Goal: Task Accomplishment & Management: Manage account settings

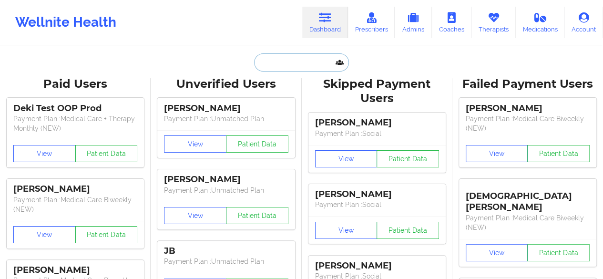
click at [309, 68] on input "text" at bounding box center [301, 62] width 94 height 18
paste input "sydneyshealy@yahoo.com"
type input "sydneyshealy@yahoo.com"
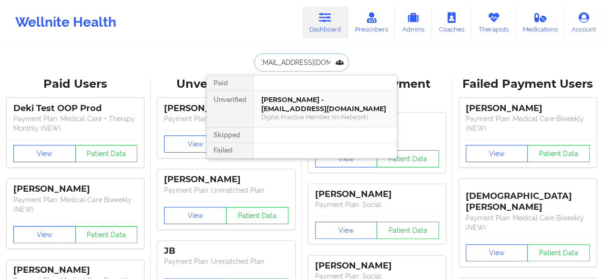
click at [303, 116] on div "Digital Practice Member (In-Network)" at bounding box center [325, 117] width 128 height 8
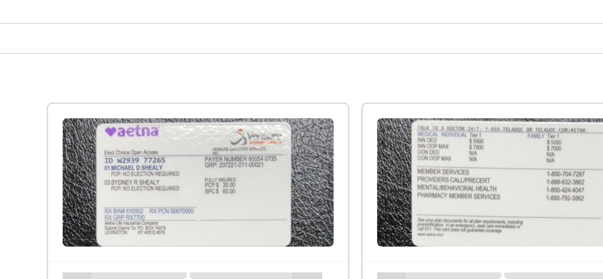
scroll to position [510, 0]
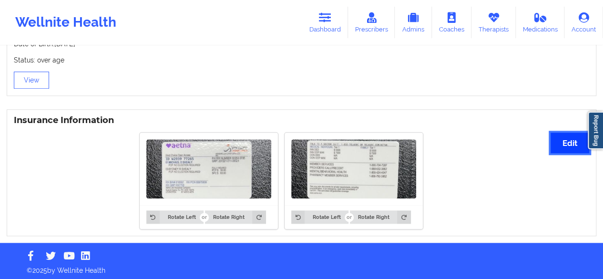
click at [574, 146] on button "Edit" at bounding box center [570, 143] width 39 height 20
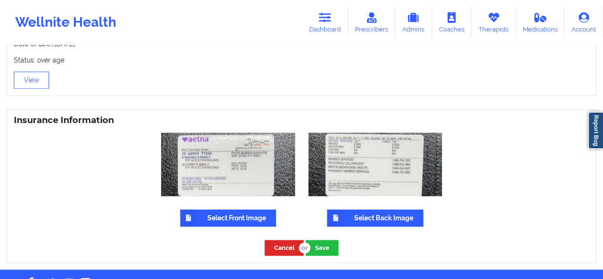
click at [243, 214] on label "Select Front Image" at bounding box center [228, 217] width 96 height 17
click at [0, 0] on input "Select Front Image" at bounding box center [0, 0] width 0 height 0
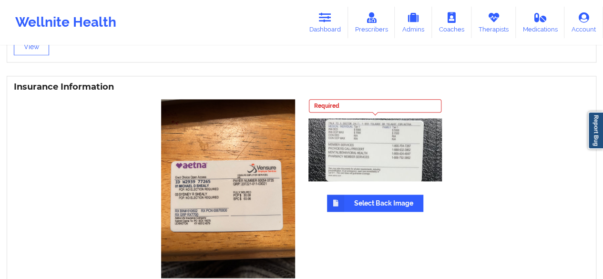
scroll to position [557, 0]
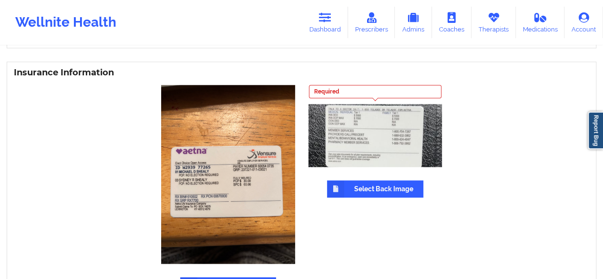
click at [354, 189] on label "Select Back Image" at bounding box center [375, 188] width 96 height 17
click at [0, 0] on input "Select Back Image" at bounding box center [0, 0] width 0 height 0
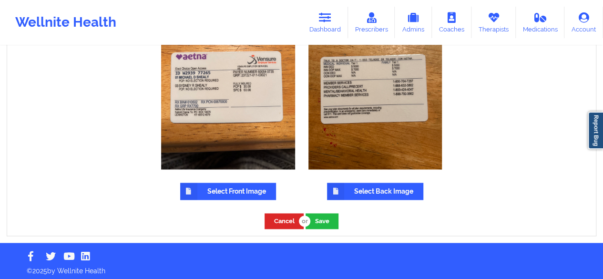
scroll to position [652, 0]
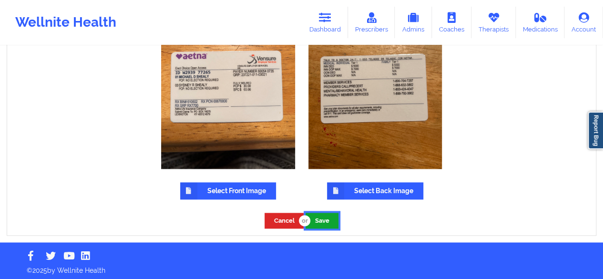
click at [331, 218] on button "Save" at bounding box center [322, 221] width 33 height 16
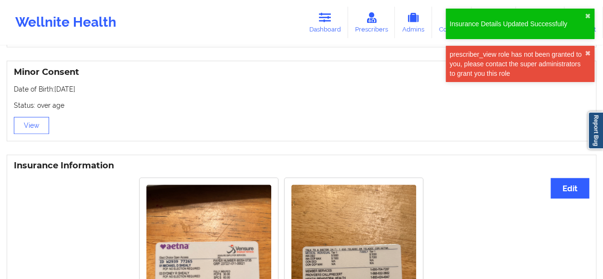
scroll to position [560, 0]
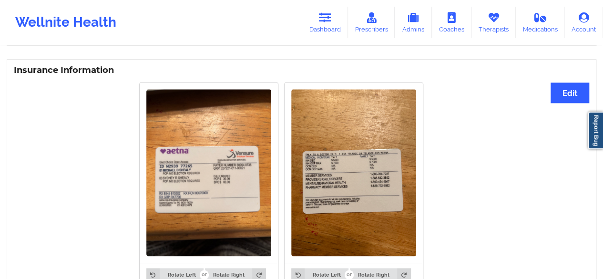
click at [242, 140] on img at bounding box center [208, 172] width 125 height 166
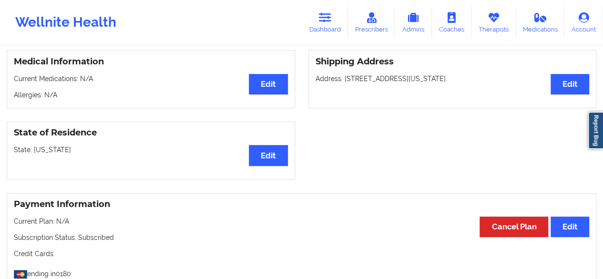
scroll to position [0, 0]
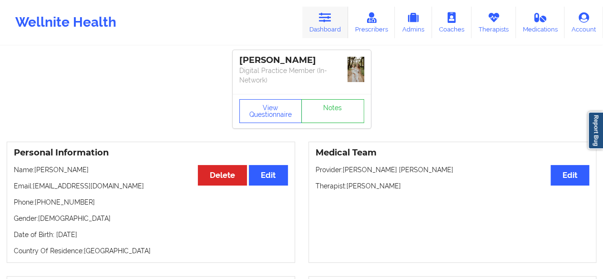
click at [324, 30] on link "Dashboard" at bounding box center [325, 22] width 46 height 31
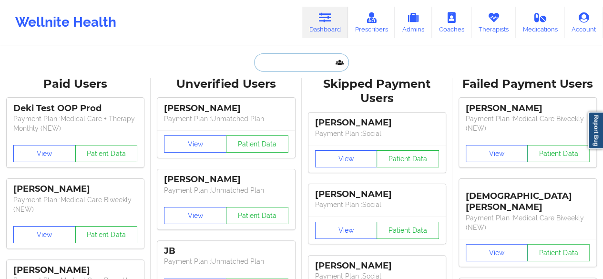
click at [307, 61] on input "text" at bounding box center [301, 62] width 94 height 18
paste input "[EMAIL_ADDRESS][DOMAIN_NAME]"
type input "[EMAIL_ADDRESS][DOMAIN_NAME]"
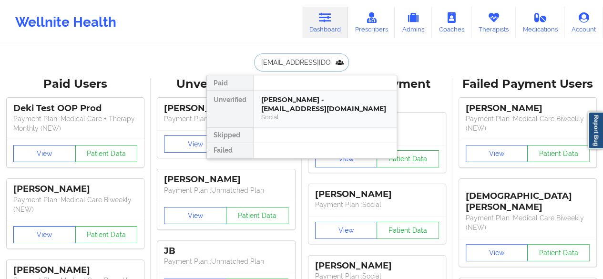
click at [297, 99] on div "[PERSON_NAME] - [EMAIL_ADDRESS][DOMAIN_NAME]" at bounding box center [325, 104] width 128 height 18
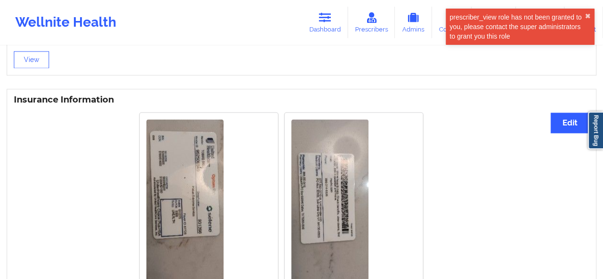
scroll to position [620, 0]
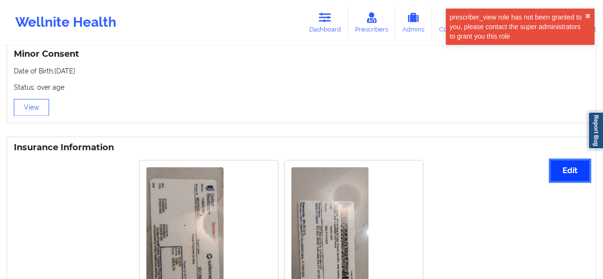
click at [577, 167] on button "Edit" at bounding box center [570, 170] width 39 height 20
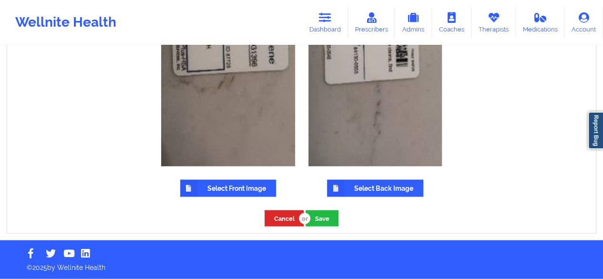
scroll to position [912, 0]
click at [226, 183] on label "Select Front Image" at bounding box center [228, 188] width 96 height 17
click at [0, 0] on input "Select Front Image" at bounding box center [0, 0] width 0 height 0
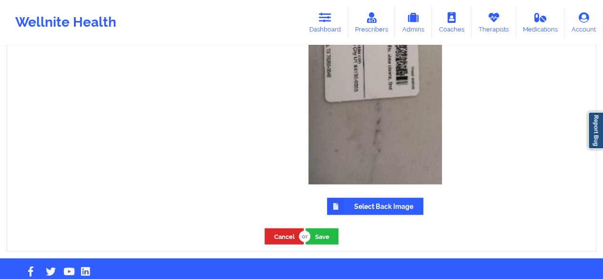
click at [358, 197] on div "Required Select Back Image" at bounding box center [375, 41] width 134 height 347
click at [365, 206] on label "Select Back Image" at bounding box center [375, 206] width 96 height 17
click at [0, 0] on input "Select Back Image" at bounding box center [0, 0] width 0 height 0
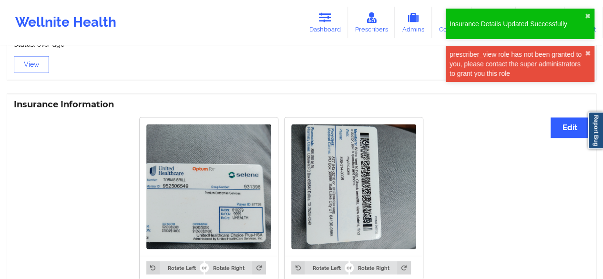
scroll to position [717, 0]
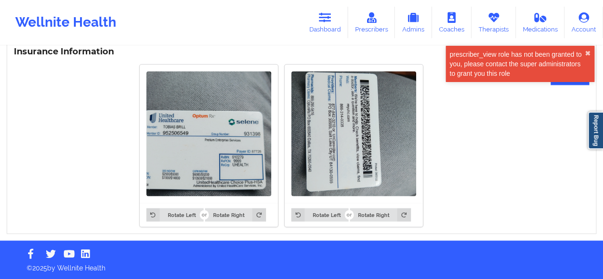
click at [213, 175] on img at bounding box center [208, 133] width 125 height 125
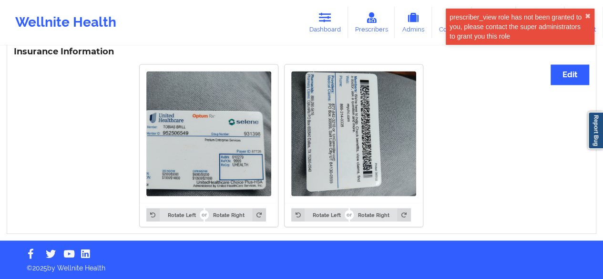
click at [222, 169] on img at bounding box center [208, 133] width 125 height 125
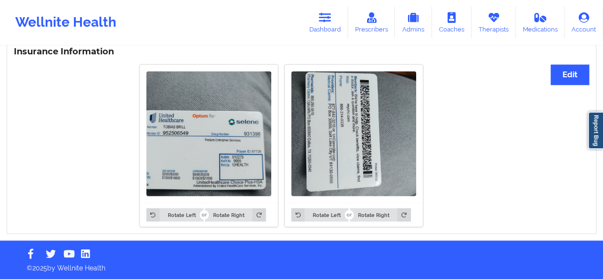
click at [222, 169] on img at bounding box center [208, 133] width 125 height 125
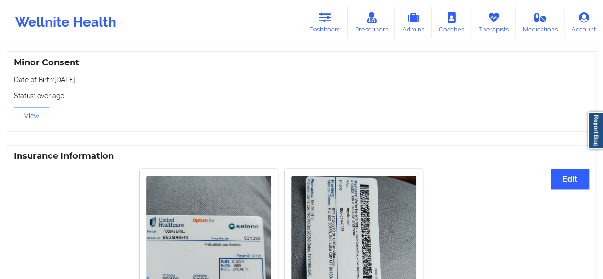
scroll to position [574, 0]
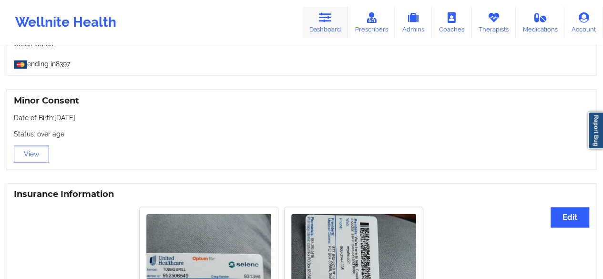
click at [338, 33] on link "Dashboard" at bounding box center [325, 22] width 46 height 31
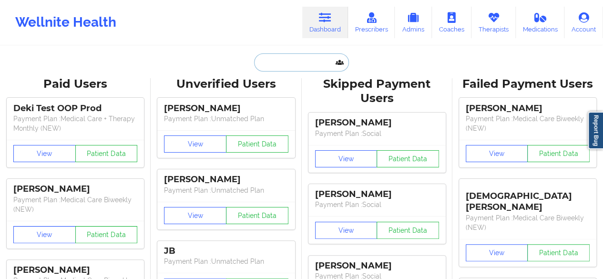
click at [320, 65] on input "text" at bounding box center [301, 62] width 94 height 18
paste input "jpthedesigner@gmail.com"
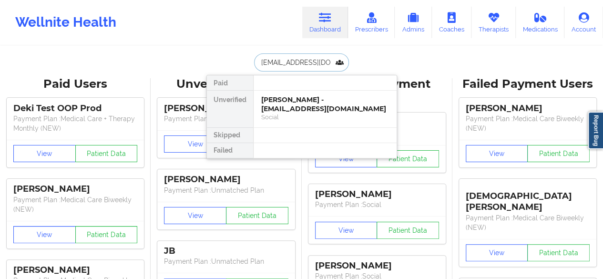
scroll to position [0, 4]
type input "jpthedesigner@gmail.com"
click at [298, 107] on div "JEANPATRIC MENEIDE - jpthedesigner@gmail.com" at bounding box center [325, 104] width 128 height 18
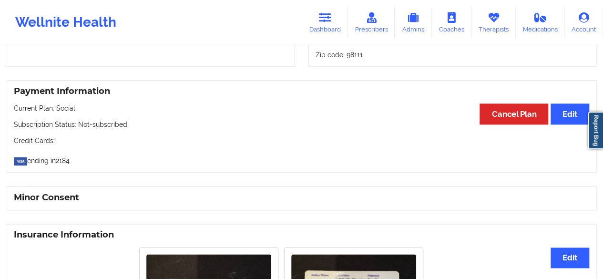
scroll to position [439, 0]
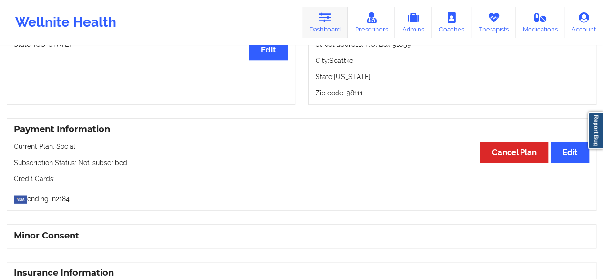
click at [327, 17] on icon at bounding box center [325, 17] width 12 height 10
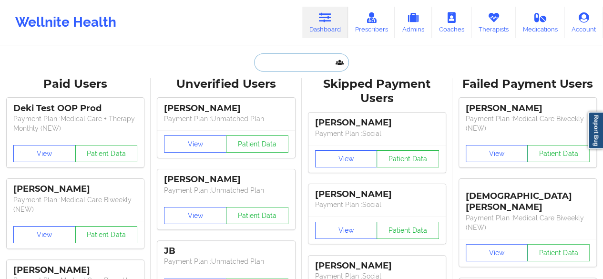
click at [310, 69] on input "text" at bounding box center [301, 62] width 94 height 18
paste input "jenniferaltine@gmail.com"
type input "jenniferaltine@gmail.com"
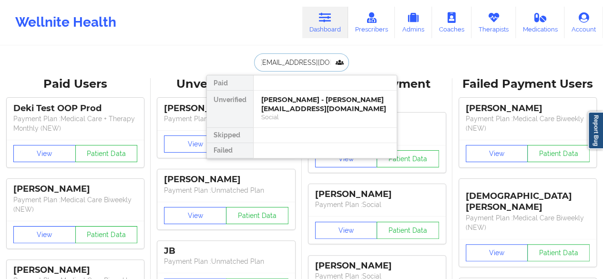
click at [298, 102] on div "Jennifer Altine - jenniferaltine@gmail.com" at bounding box center [325, 104] width 128 height 18
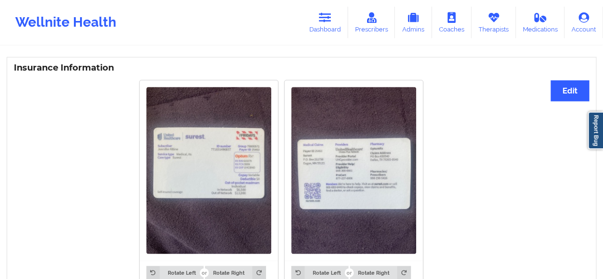
scroll to position [676, 0]
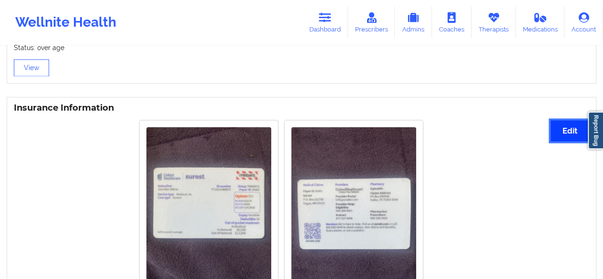
click at [561, 123] on button "Edit" at bounding box center [570, 130] width 39 height 20
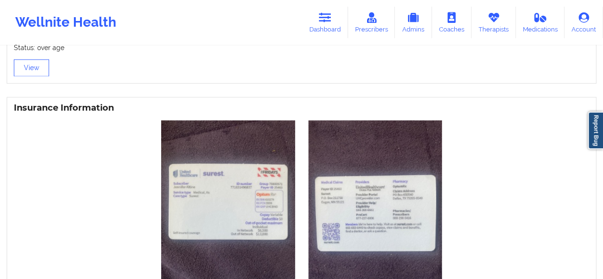
click at [248, 171] on img at bounding box center [228, 209] width 134 height 178
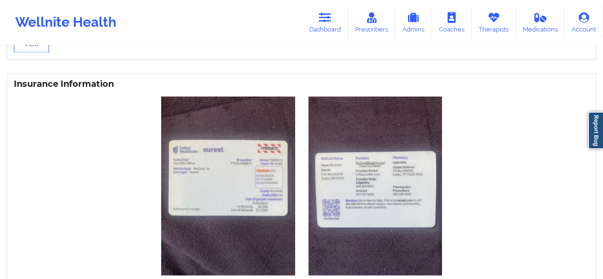
scroll to position [771, 0]
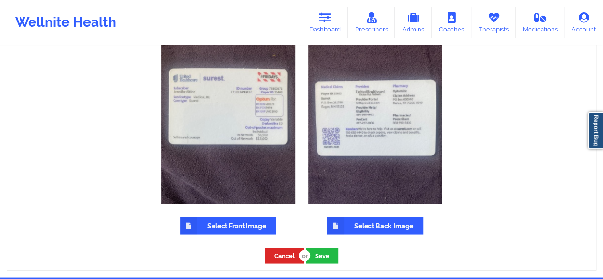
click at [231, 217] on label "Select Front Image" at bounding box center [228, 225] width 96 height 17
click at [0, 0] on input "Select Front Image" at bounding box center [0, 0] width 0 height 0
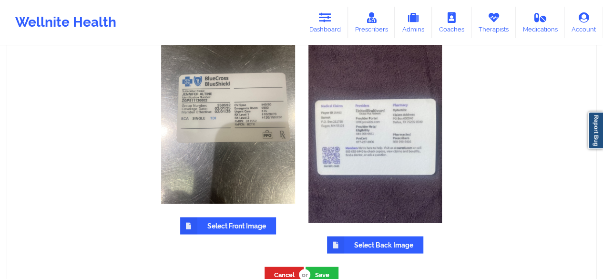
click at [352, 238] on label "Select Back Image" at bounding box center [375, 244] width 96 height 17
click at [0, 0] on input "Select Back Image" at bounding box center [0, 0] width 0 height 0
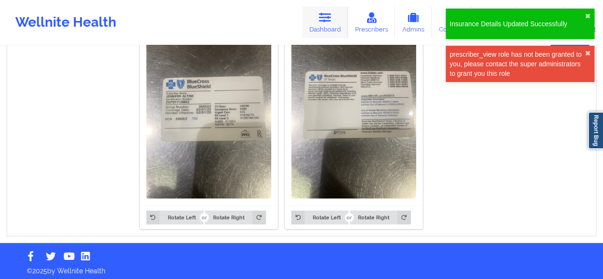
click at [337, 27] on link "Dashboard" at bounding box center [325, 22] width 46 height 31
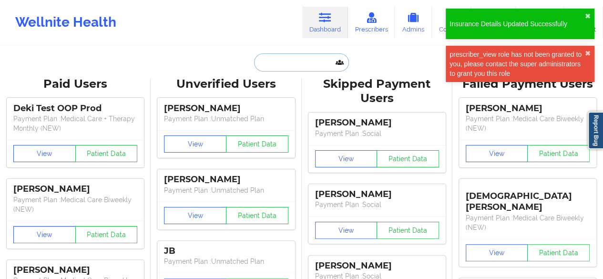
click at [317, 61] on input "text" at bounding box center [301, 62] width 94 height 18
paste input "patrickthomascooper@gmail.com"
type input "patrickthomascooper@gmail.com"
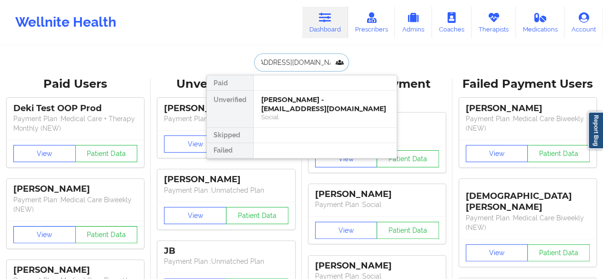
click at [300, 94] on div "Patrick Cooper - patrickthomascooper@gmail.com Social" at bounding box center [325, 109] width 143 height 37
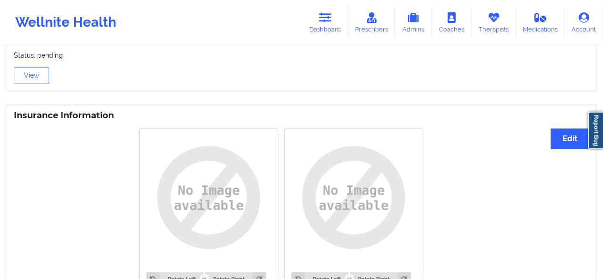
scroll to position [667, 0]
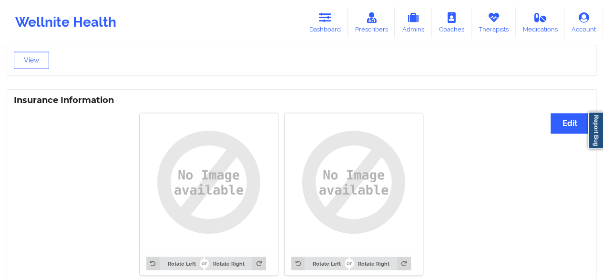
drag, startPoint x: 547, startPoint y: 191, endPoint x: 435, endPoint y: 220, distance: 115.3
click at [547, 191] on div "Rotate Left Rotate Right Rotate Left Rotate Right" at bounding box center [281, 194] width 534 height 174
click at [570, 128] on button "Edit" at bounding box center [570, 123] width 39 height 20
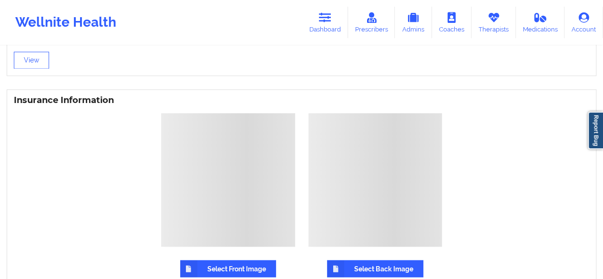
click at [225, 261] on label "Select Front Image" at bounding box center [228, 268] width 96 height 17
click at [0, 0] on input "Select Front Image" at bounding box center [0, 0] width 0 height 0
click at [484, 182] on div "Select Front Image Select Back Image" at bounding box center [301, 195] width 589 height 178
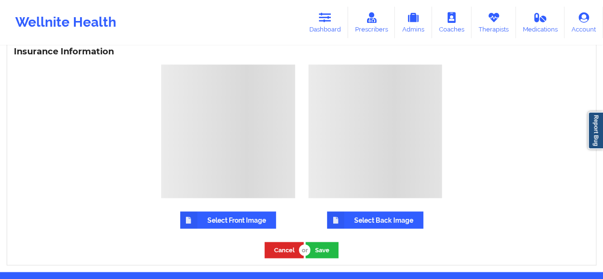
scroll to position [748, 0]
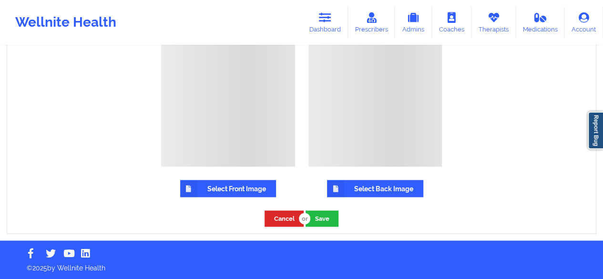
click at [239, 187] on label "Select Front Image" at bounding box center [228, 188] width 96 height 17
click at [0, 0] on input "Select Front Image" at bounding box center [0, 0] width 0 height 0
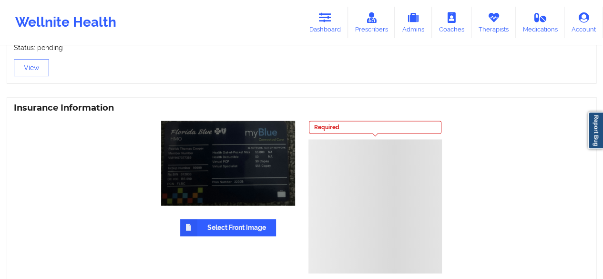
scroll to position [653, 0]
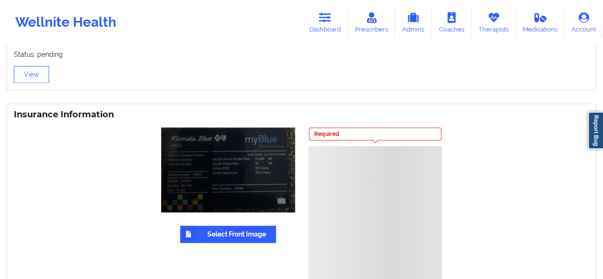
click at [399, 222] on div at bounding box center [375, 213] width 134 height 134
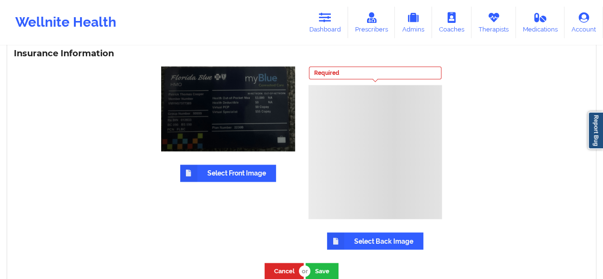
scroll to position [748, 0]
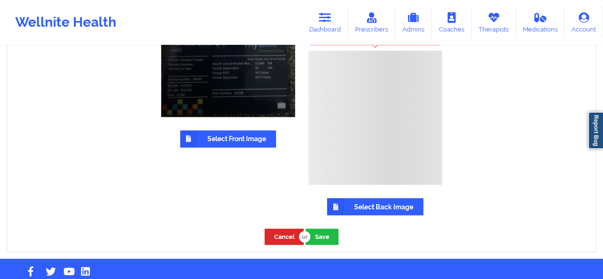
click at [347, 203] on label "Select Back Image" at bounding box center [375, 206] width 96 height 17
click at [0, 0] on input "Select Back Image" at bounding box center [0, 0] width 0 height 0
click at [369, 207] on label "Select Back Image" at bounding box center [375, 206] width 96 height 17
click at [0, 0] on input "Select Back Image" at bounding box center [0, 0] width 0 height 0
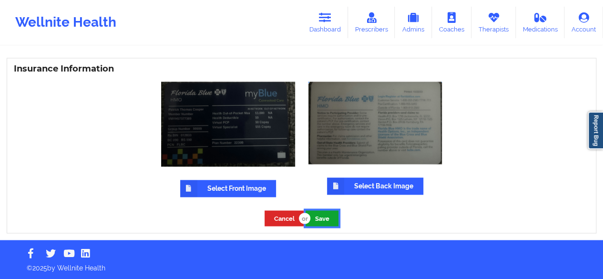
click at [327, 221] on button "Save" at bounding box center [322, 218] width 33 height 16
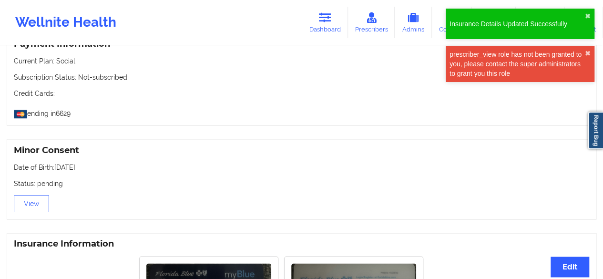
scroll to position [432, 0]
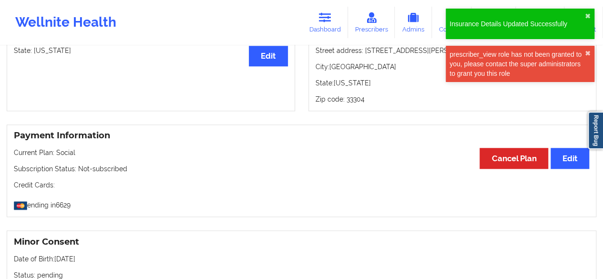
click at [323, 39] on div "Wellnite Health Dashboard Prescribers Admins Coaches Therapists Medications Acc…" at bounding box center [301, 22] width 603 height 38
click at [327, 23] on link "Dashboard" at bounding box center [325, 22] width 46 height 31
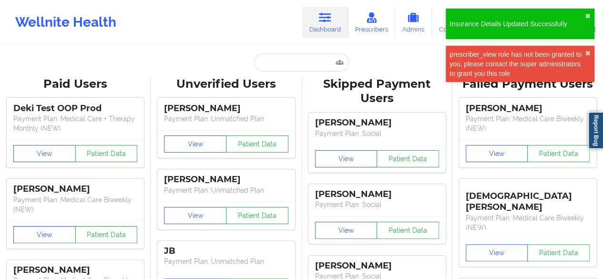
click at [312, 65] on input "text" at bounding box center [301, 62] width 94 height 18
paste input "spencechamara@gmail.com"
type input "spencechamara@gmail.com"
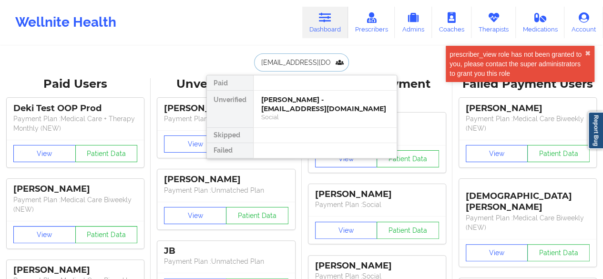
scroll to position [0, 10]
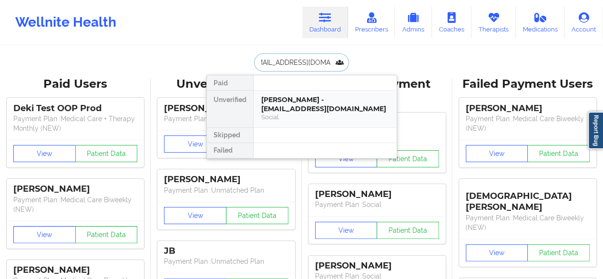
click at [300, 105] on div "Chamara Spence - spencechamara@gmail.com" at bounding box center [325, 104] width 128 height 18
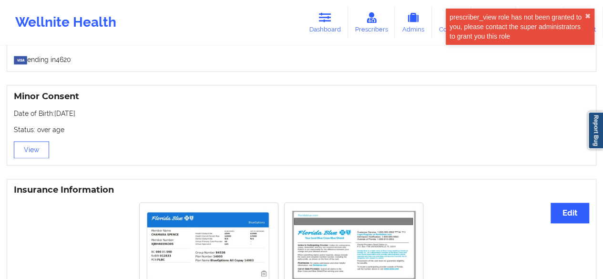
scroll to position [620, 0]
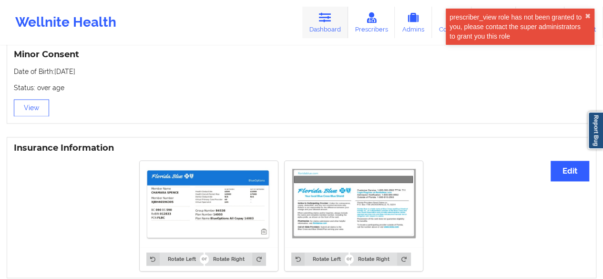
click at [325, 16] on icon at bounding box center [325, 17] width 12 height 10
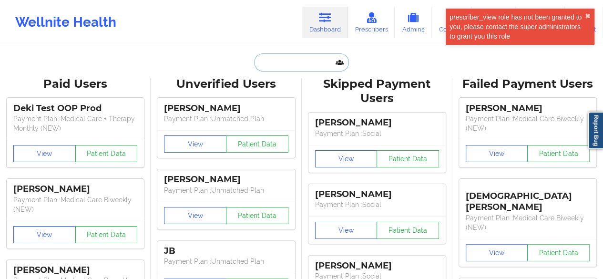
click at [321, 71] on input "text" at bounding box center [301, 62] width 94 height 18
paste input "elenahockensmith@gmail.com"
type input "elenahockensmith@gmail.com"
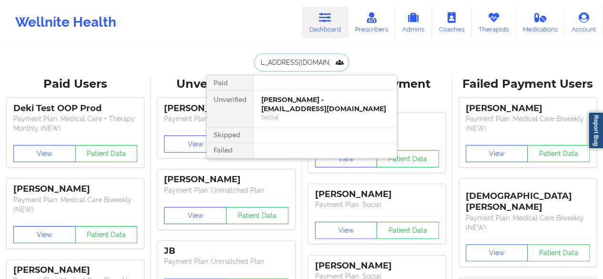
click at [318, 114] on div "Social" at bounding box center [325, 117] width 128 height 8
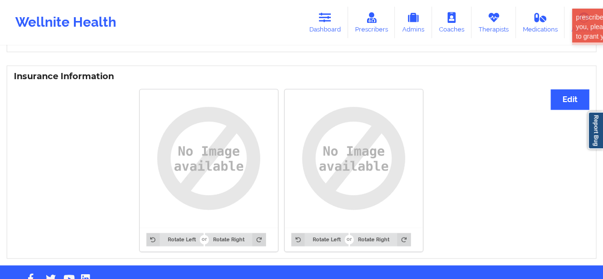
scroll to position [660, 0]
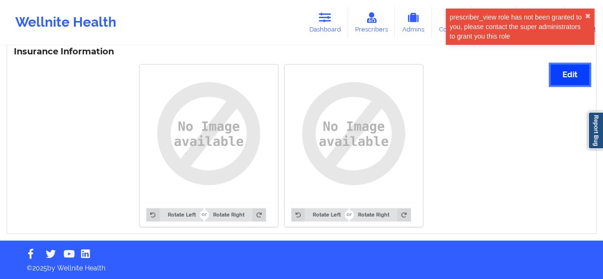
click at [580, 77] on button "Edit" at bounding box center [570, 74] width 39 height 20
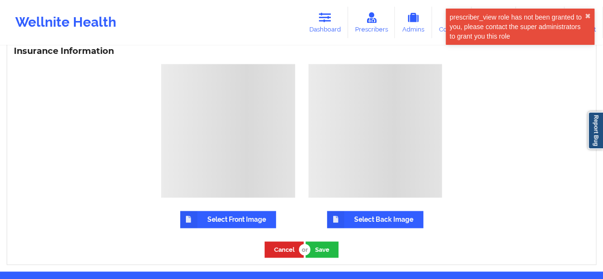
click at [228, 212] on label "Select Front Image" at bounding box center [228, 219] width 96 height 17
click at [0, 0] on input "Select Front Image" at bounding box center [0, 0] width 0 height 0
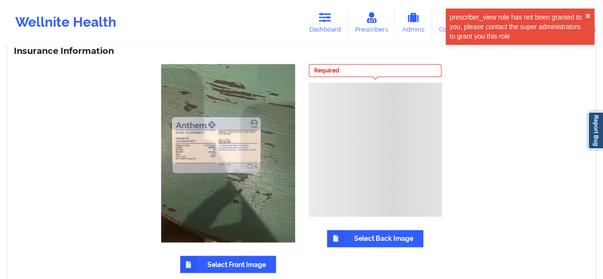
click at [373, 236] on label "Select Back Image" at bounding box center [375, 238] width 96 height 17
click at [0, 0] on input "Select Back Image" at bounding box center [0, 0] width 0 height 0
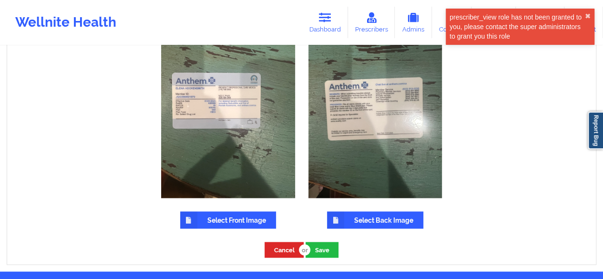
scroll to position [737, 0]
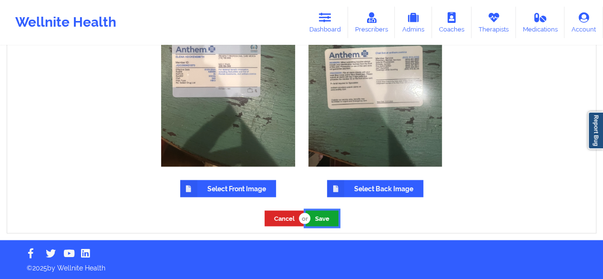
click at [318, 225] on button "Save" at bounding box center [322, 218] width 33 height 16
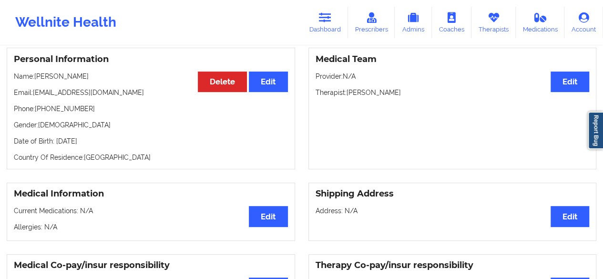
scroll to position [0, 0]
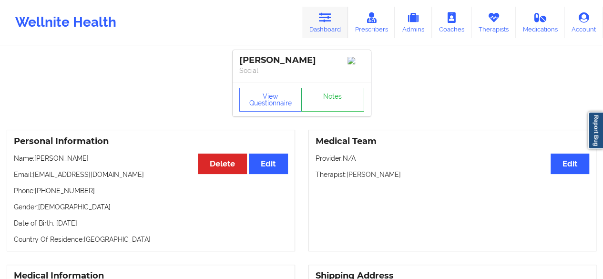
click at [335, 22] on link "Dashboard" at bounding box center [325, 22] width 46 height 31
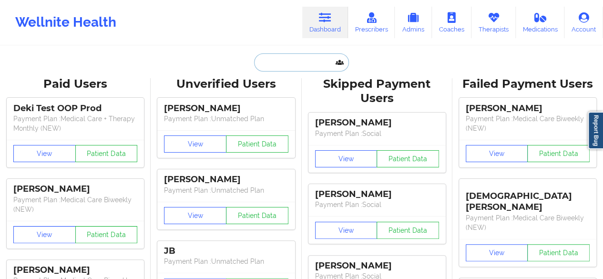
click at [333, 60] on input "text" at bounding box center [301, 62] width 94 height 18
paste input "dsd2329@gmail.com"
type input "dsd2329@gmail.com"
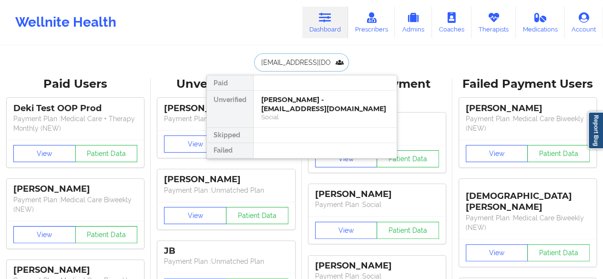
click at [298, 98] on div "Sara Rae Manning - dsd2329@gmail.com" at bounding box center [325, 104] width 128 height 18
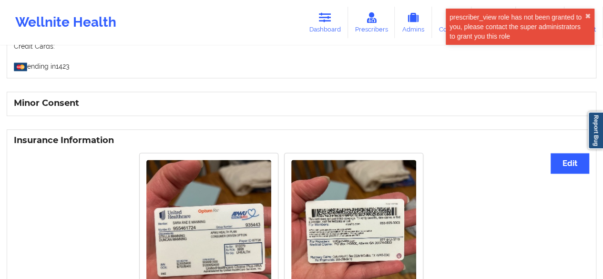
scroll to position [684, 0]
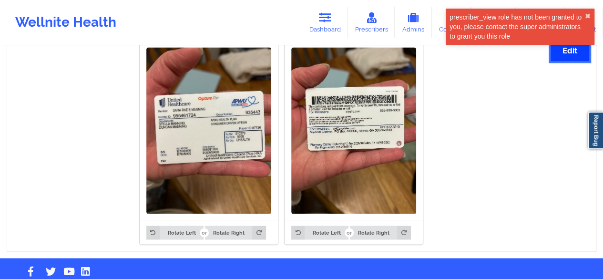
click at [577, 60] on button "Edit" at bounding box center [570, 51] width 39 height 20
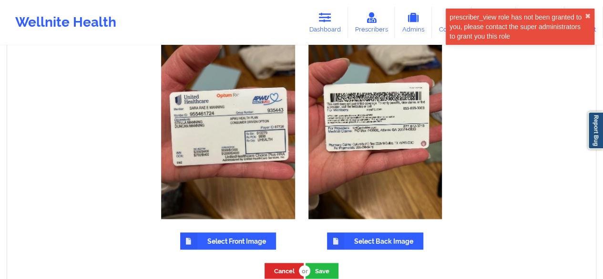
click at [229, 236] on label "Select Front Image" at bounding box center [228, 240] width 96 height 17
click at [0, 0] on input "Select Front Image" at bounding box center [0, 0] width 0 height 0
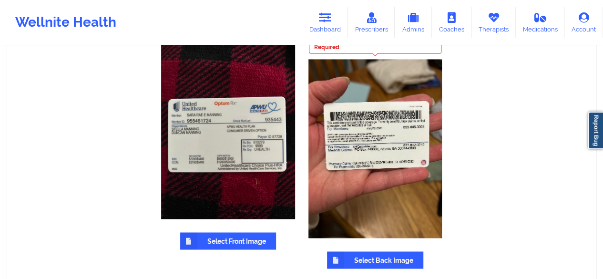
click at [363, 256] on label "Select Back Image" at bounding box center [375, 259] width 96 height 17
click at [0, 0] on input "Select Back Image" at bounding box center [0, 0] width 0 height 0
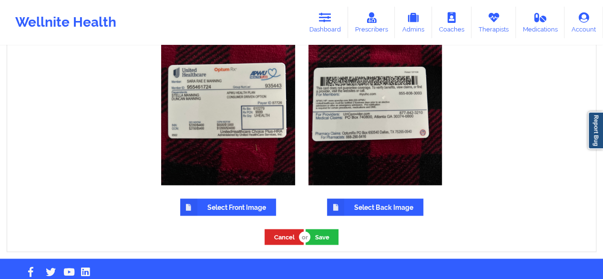
scroll to position [731, 0]
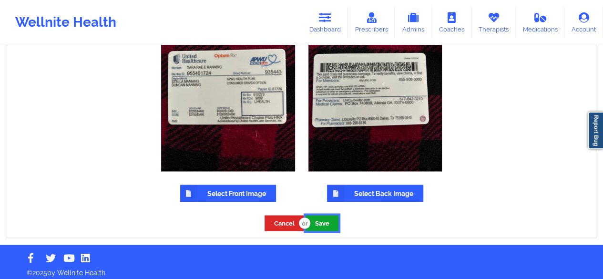
click at [325, 225] on button "Save" at bounding box center [322, 223] width 33 height 16
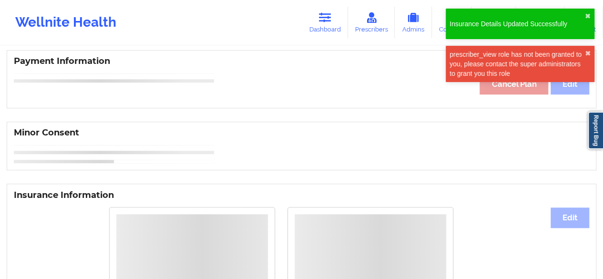
scroll to position [479, 0]
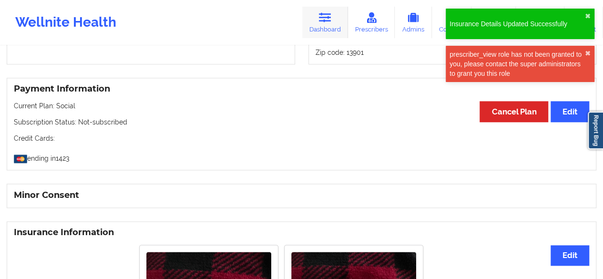
click at [346, 15] on link "Dashboard" at bounding box center [325, 22] width 46 height 31
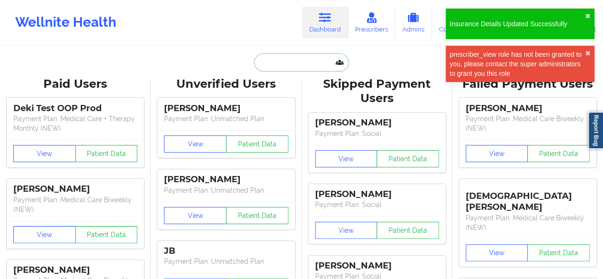
click at [310, 63] on input "text" at bounding box center [301, 62] width 94 height 18
paste input "diamond_tooth@hotmail.com"
type input "diamond_tooth@hotmail.com"
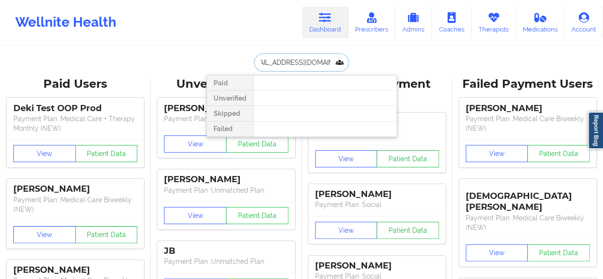
click at [325, 58] on input "diamond_tooth@hotmail.com" at bounding box center [301, 62] width 94 height 18
paste input "text"
click at [325, 59] on input "diamond_tooth@hotmail.com" at bounding box center [301, 62] width 94 height 18
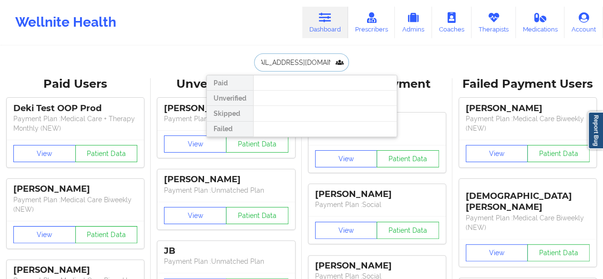
click at [325, 59] on input "diamond_tooth@hotmail.com" at bounding box center [301, 62] width 94 height 18
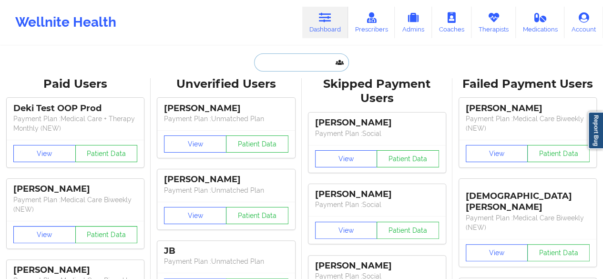
paste input "diamond_tooth@hotmail.com"
click at [303, 63] on input "diamond_tooth@hotmail.com" at bounding box center [301, 62] width 94 height 18
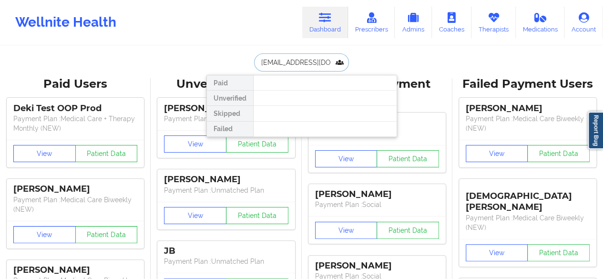
click at [303, 63] on input "diamond_tooth@hotmail.com" at bounding box center [301, 62] width 94 height 18
paste input "Cassandra Fifield"
click at [310, 63] on input "Cassandra Fifield" at bounding box center [301, 62] width 94 height 18
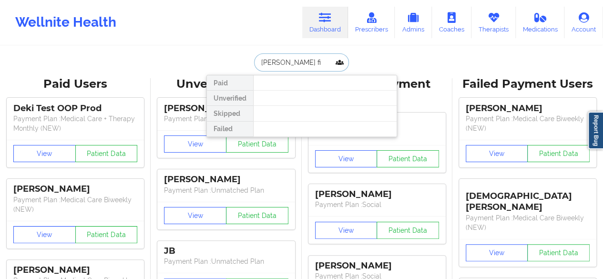
click at [303, 60] on input "Cassandra fi" at bounding box center [301, 62] width 94 height 18
paste input "n.franco590@gmail.com"
type input "n.franco590@gmail.com"
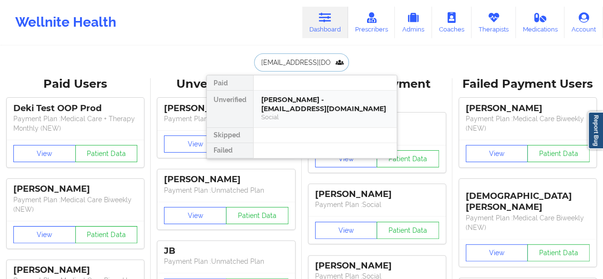
click at [306, 102] on div "Nia Franco - n.franco590@gmail.com" at bounding box center [325, 104] width 128 height 18
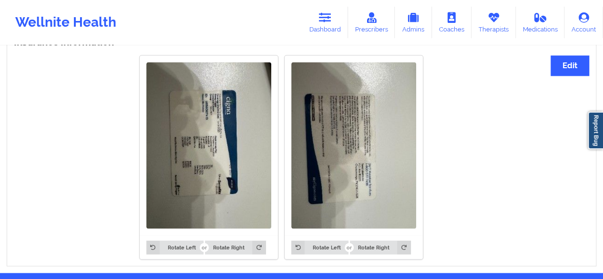
scroll to position [710, 0]
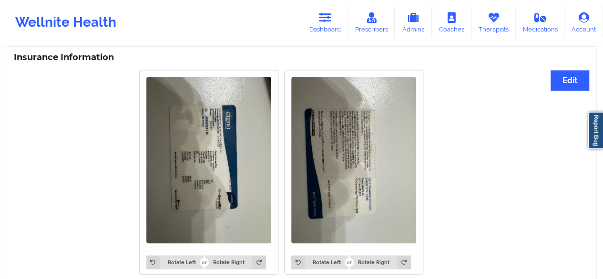
click at [224, 147] on img at bounding box center [208, 160] width 125 height 166
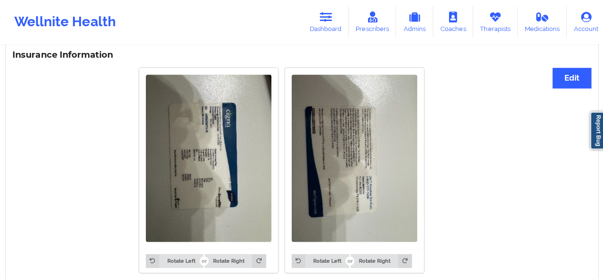
scroll to position [712, 0]
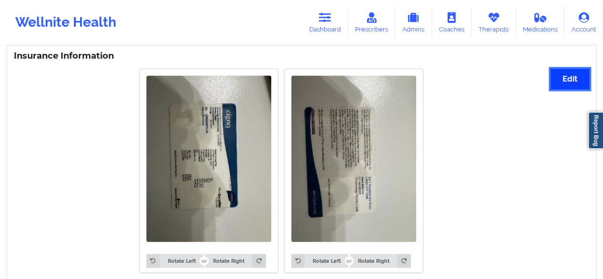
click at [562, 88] on button "Edit" at bounding box center [570, 79] width 39 height 20
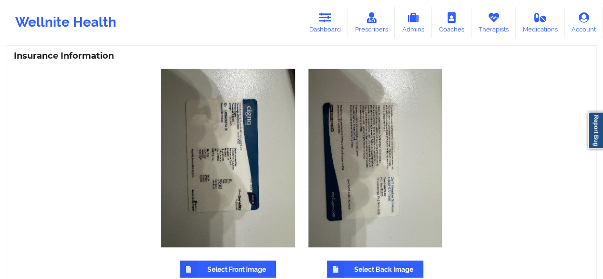
click at [237, 267] on label "Select Front Image" at bounding box center [228, 268] width 96 height 17
click at [0, 0] on input "Select Front Image" at bounding box center [0, 0] width 0 height 0
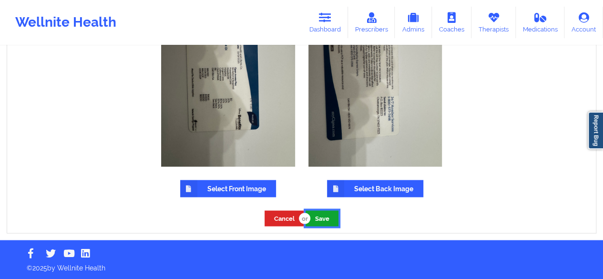
click at [330, 218] on button "Save" at bounding box center [322, 218] width 33 height 16
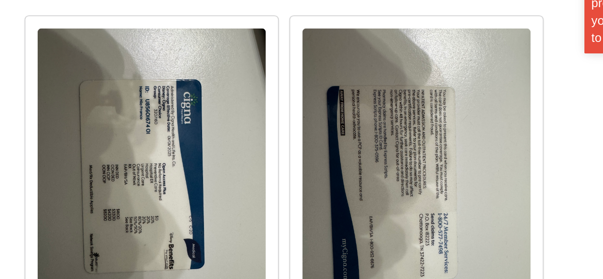
scroll to position [719, 0]
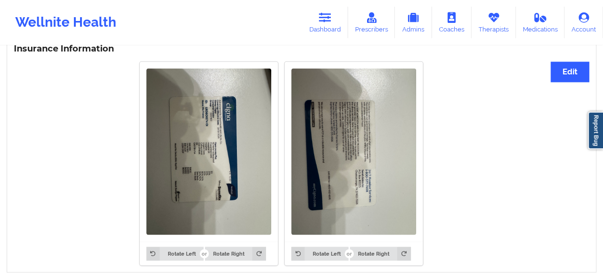
click at [180, 245] on div "Rotate Left Rotate Right" at bounding box center [209, 253] width 138 height 24
click at [182, 249] on button "Rotate Left" at bounding box center [174, 252] width 57 height 13
click at [233, 246] on div "Rotate Left Rotate Right" at bounding box center [209, 253] width 138 height 24
click at [234, 251] on button "Rotate Right" at bounding box center [235, 252] width 61 height 13
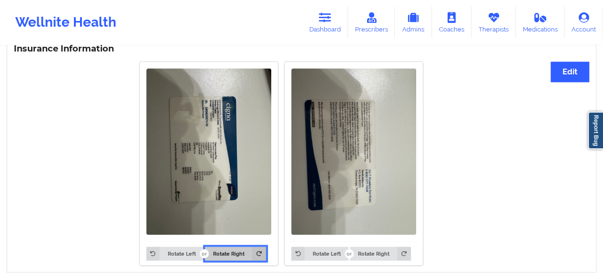
click at [234, 251] on button "Rotate Right" at bounding box center [235, 252] width 61 height 13
click at [233, 251] on button "Rotate Right" at bounding box center [235, 252] width 61 height 13
click at [224, 249] on button "Rotate Right" at bounding box center [235, 252] width 61 height 13
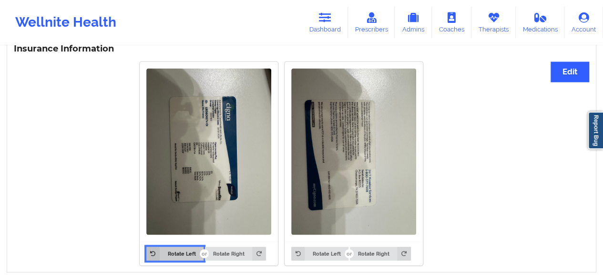
click at [186, 248] on button "Rotate Left" at bounding box center [174, 252] width 57 height 13
click at [183, 249] on button "Rotate Left" at bounding box center [174, 252] width 57 height 13
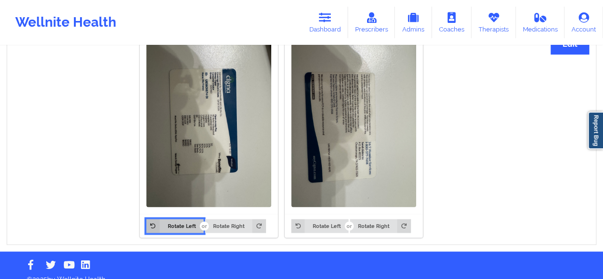
scroll to position [758, 0]
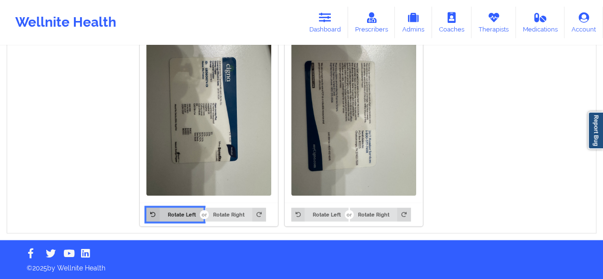
click at [176, 210] on button "Rotate Left" at bounding box center [174, 213] width 57 height 13
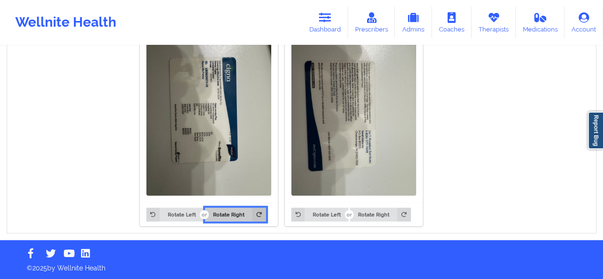
click at [230, 215] on button "Rotate Right" at bounding box center [235, 213] width 61 height 13
click at [214, 147] on img at bounding box center [208, 112] width 125 height 166
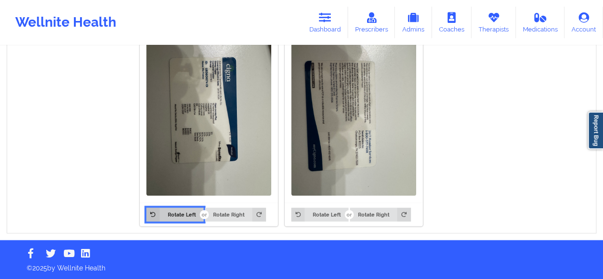
click at [167, 215] on button "Rotate Left" at bounding box center [174, 213] width 57 height 13
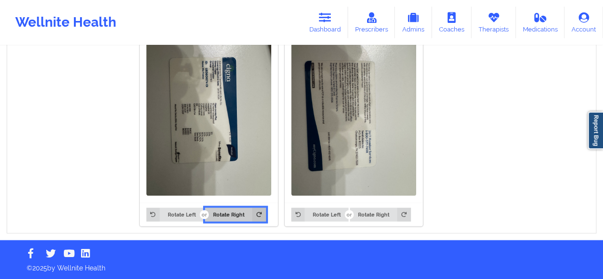
click at [227, 217] on button "Rotate Right" at bounding box center [235, 213] width 61 height 13
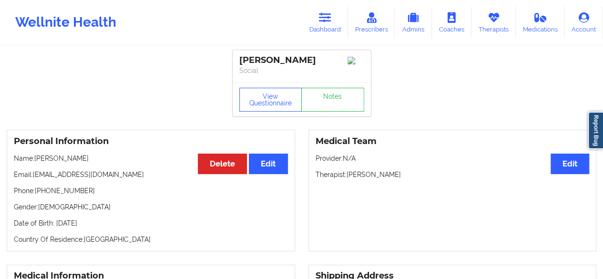
scroll to position [0, 0]
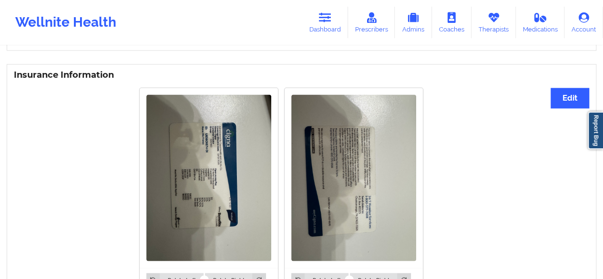
scroll to position [758, 0]
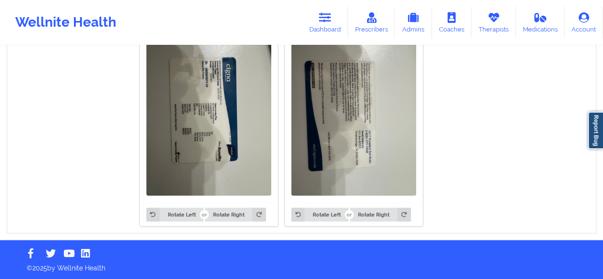
click at [199, 125] on img at bounding box center [208, 112] width 125 height 166
drag, startPoint x: 326, startPoint y: 15, endPoint x: 317, endPoint y: 22, distance: 11.8
click at [326, 15] on icon at bounding box center [325, 17] width 12 height 10
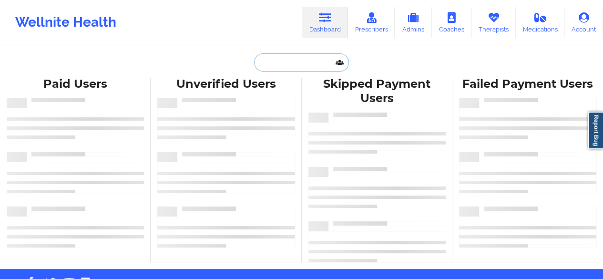
click at [315, 60] on input "text" at bounding box center [301, 62] width 94 height 18
paste input "[EMAIL_ADDRESS][DOMAIN_NAME]"
type input "[EMAIL_ADDRESS][DOMAIN_NAME]"
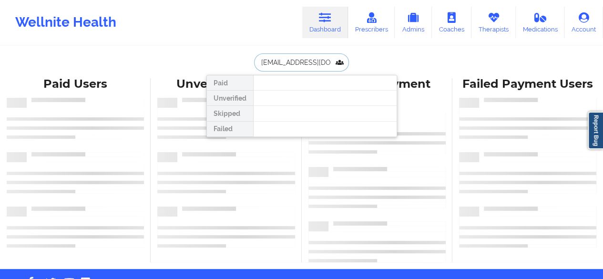
scroll to position [0, 2]
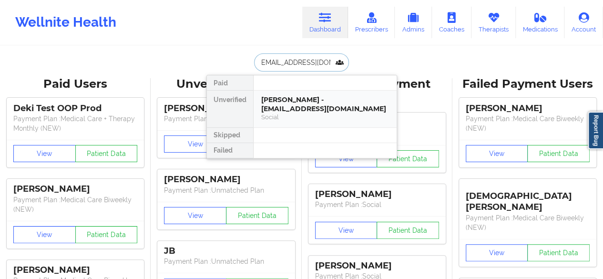
click at [298, 107] on div "[PERSON_NAME] - [EMAIL_ADDRESS][DOMAIN_NAME]" at bounding box center [325, 104] width 128 height 18
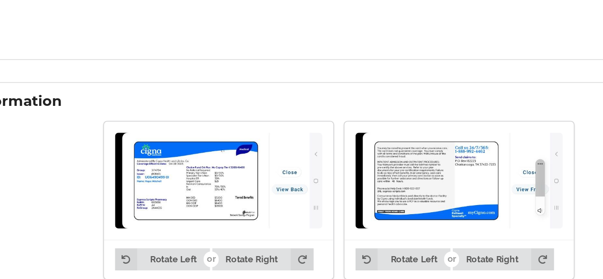
scroll to position [655, 0]
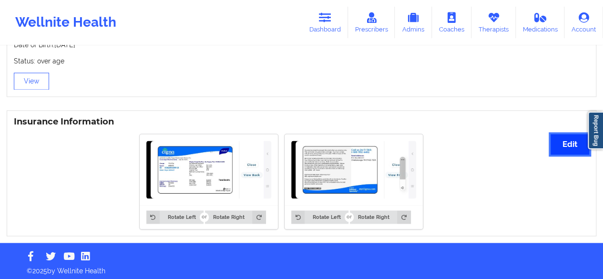
click at [574, 144] on button "Edit" at bounding box center [570, 144] width 39 height 20
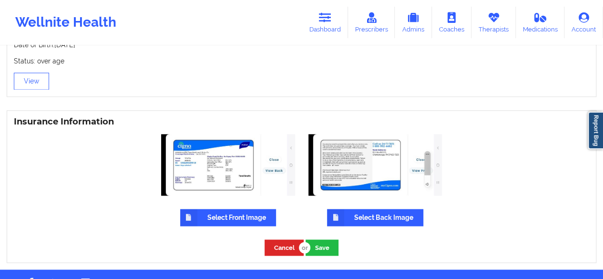
click at [236, 211] on label "Select Front Image" at bounding box center [228, 217] width 96 height 17
click at [0, 0] on input "Select Front Image" at bounding box center [0, 0] width 0 height 0
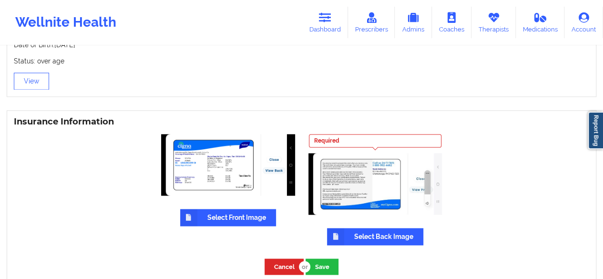
click at [365, 232] on label "Select Back Image" at bounding box center [375, 236] width 96 height 17
click at [0, 0] on input "Select Back Image" at bounding box center [0, 0] width 0 height 0
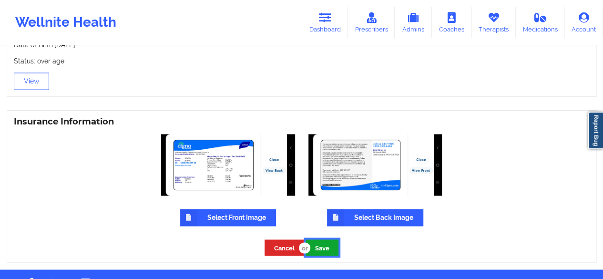
click at [332, 245] on button "Save" at bounding box center [322, 247] width 33 height 16
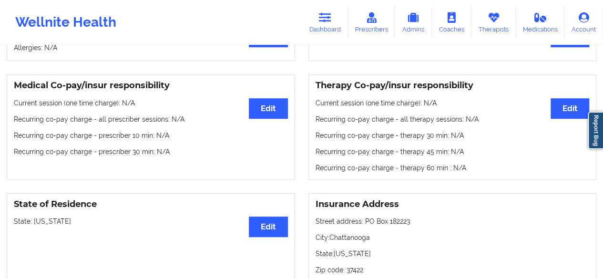
scroll to position [0, 0]
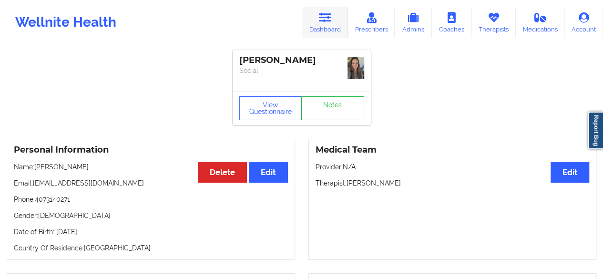
drag, startPoint x: 320, startPoint y: 20, endPoint x: 326, endPoint y: 20, distance: 5.8
click at [320, 20] on icon at bounding box center [325, 17] width 12 height 10
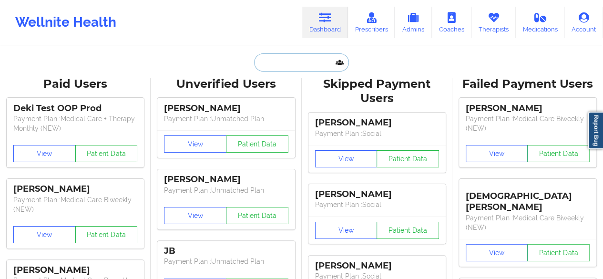
click at [299, 65] on input "text" at bounding box center [301, 62] width 94 height 18
paste input "[EMAIL_ADDRESS][DOMAIN_NAME]"
type input "[EMAIL_ADDRESS][DOMAIN_NAME]"
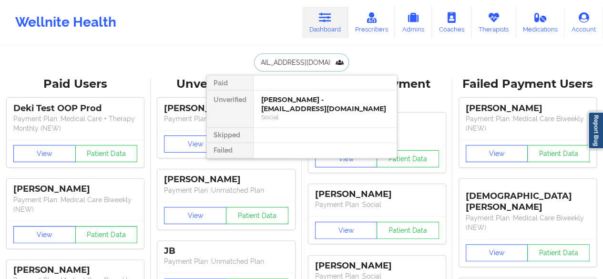
click at [314, 112] on div "[PERSON_NAME] - [EMAIL_ADDRESS][DOMAIN_NAME]" at bounding box center [325, 104] width 128 height 18
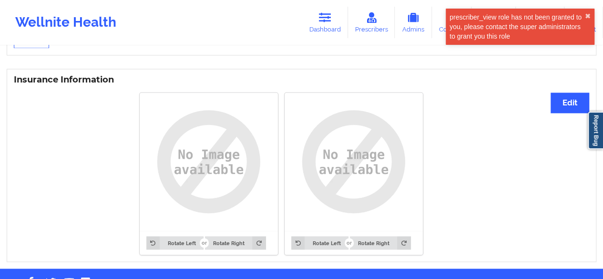
scroll to position [717, 0]
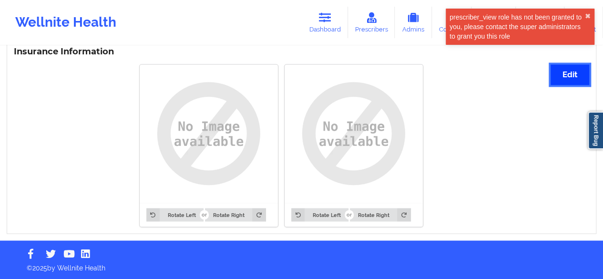
click at [558, 82] on button "Edit" at bounding box center [570, 74] width 39 height 20
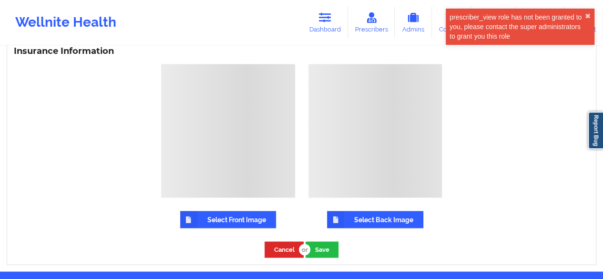
click at [273, 219] on label "Select Front Image" at bounding box center [228, 219] width 96 height 17
click at [0, 0] on input "Select Front Image" at bounding box center [0, 0] width 0 height 0
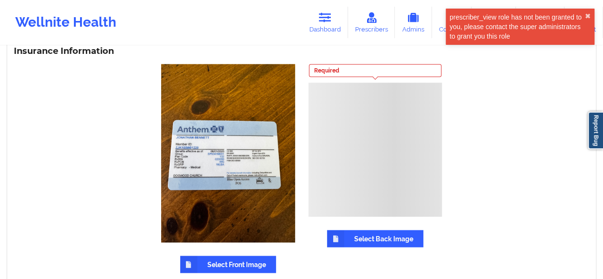
click at [374, 245] on label "Select Back Image" at bounding box center [375, 238] width 96 height 17
click at [0, 0] on input "Select Back Image" at bounding box center [0, 0] width 0 height 0
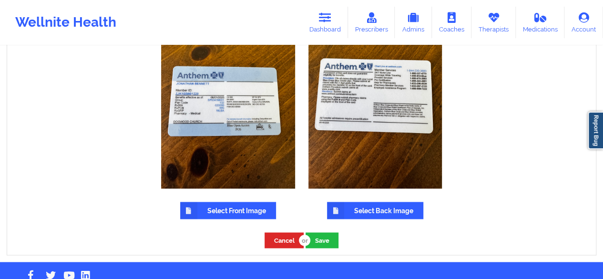
scroll to position [793, 0]
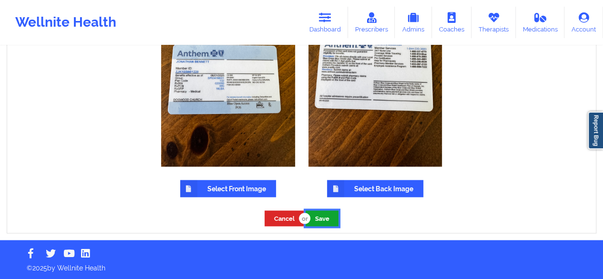
click at [319, 221] on button "Save" at bounding box center [322, 218] width 33 height 16
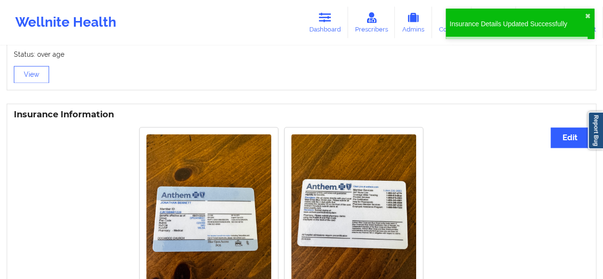
scroll to position [758, 0]
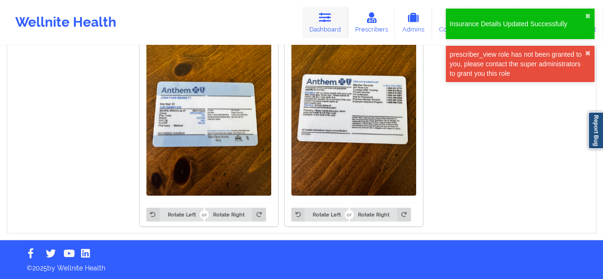
drag, startPoint x: 322, startPoint y: 20, endPoint x: 308, endPoint y: 30, distance: 16.7
click at [322, 20] on icon at bounding box center [325, 17] width 12 height 10
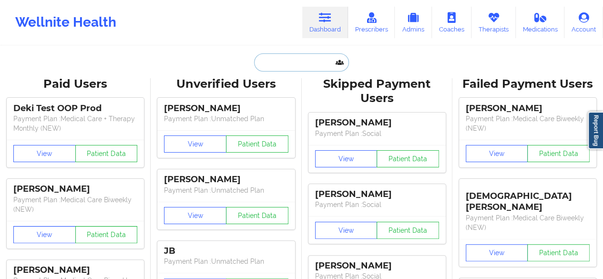
click at [303, 57] on input "text" at bounding box center [301, 62] width 94 height 18
paste input "[EMAIL_ADDRESS][DOMAIN_NAME]"
type input "[EMAIL_ADDRESS][DOMAIN_NAME]"
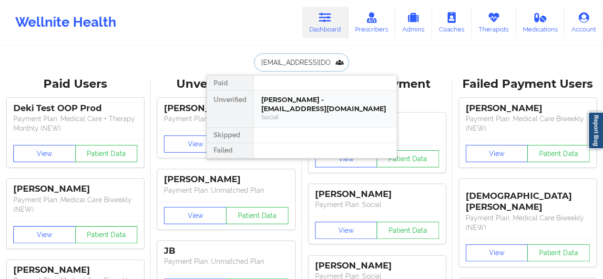
click at [298, 100] on div "[PERSON_NAME] - [EMAIL_ADDRESS][DOMAIN_NAME]" at bounding box center [325, 104] width 128 height 18
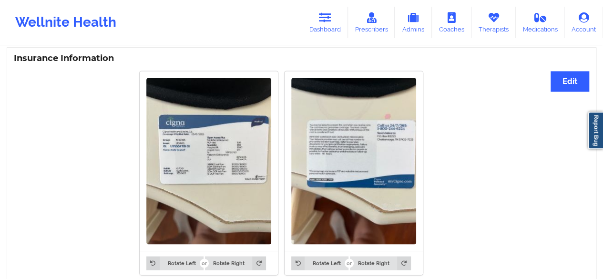
scroll to position [559, 0]
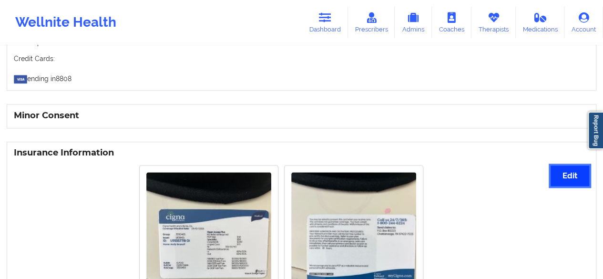
click at [571, 184] on button "Edit" at bounding box center [570, 175] width 39 height 20
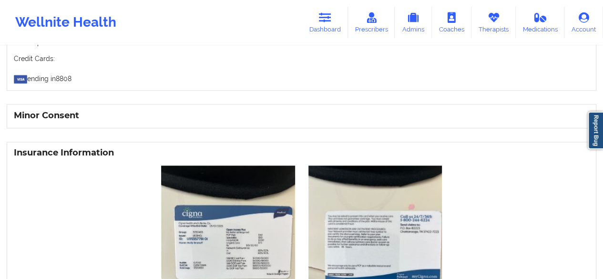
scroll to position [702, 0]
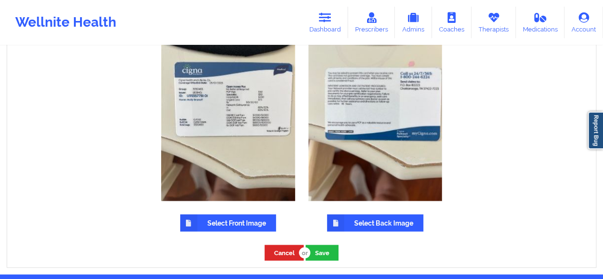
click at [254, 224] on label "Select Front Image" at bounding box center [228, 222] width 96 height 17
click at [0, 0] on input "Select Front Image" at bounding box center [0, 0] width 0 height 0
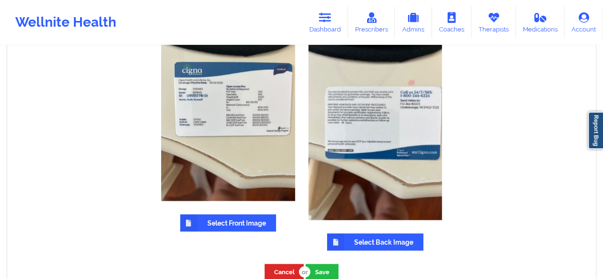
click at [381, 247] on label "Select Back Image" at bounding box center [375, 241] width 96 height 17
click at [0, 0] on input "Select Back Image" at bounding box center [0, 0] width 0 height 0
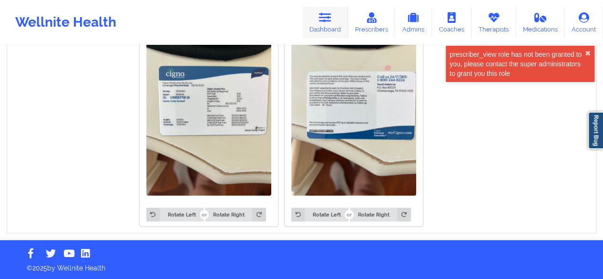
click at [327, 21] on icon at bounding box center [325, 17] width 12 height 10
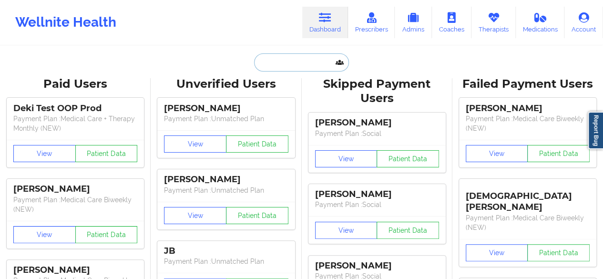
click at [308, 68] on input "text" at bounding box center [301, 62] width 94 height 18
paste input "stephaaa@icloud.com"
type input "stephaaa@icloud.com"
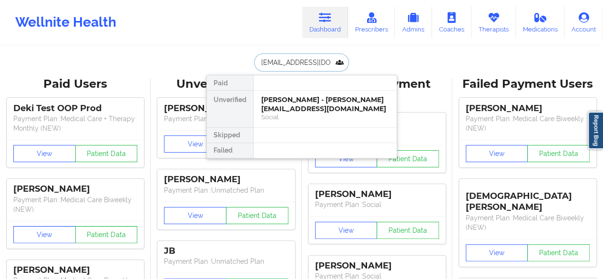
click at [299, 101] on div "Stephanie Garcia - stephaaa@icloud.com" at bounding box center [325, 104] width 128 height 18
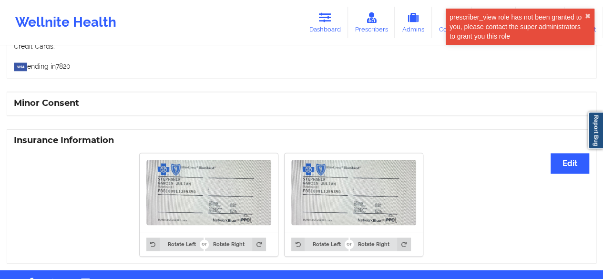
scroll to position [601, 0]
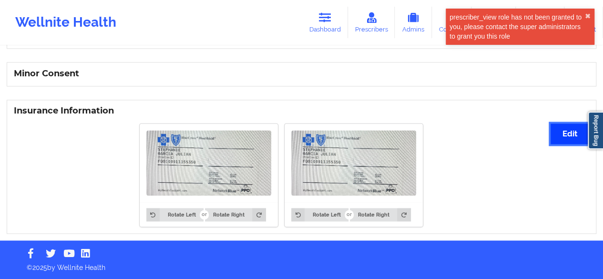
click at [563, 130] on button "Edit" at bounding box center [570, 133] width 39 height 20
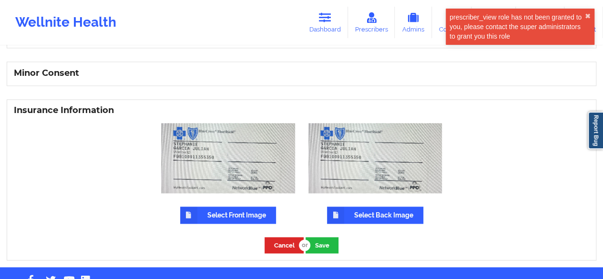
click at [208, 222] on label "Select Front Image" at bounding box center [228, 214] width 96 height 17
click at [0, 0] on input "Select Front Image" at bounding box center [0, 0] width 0 height 0
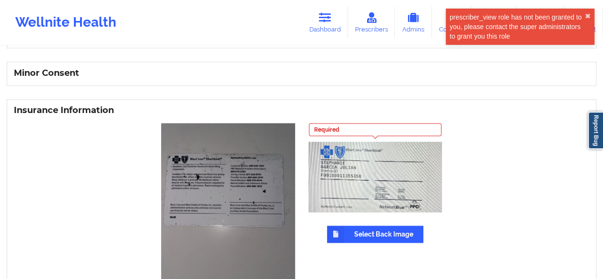
scroll to position [737, 0]
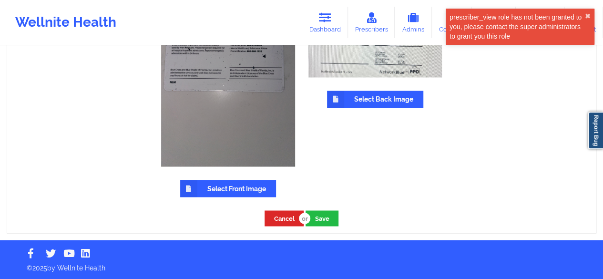
click at [225, 189] on label "Select Front Image" at bounding box center [228, 188] width 96 height 17
click at [0, 0] on input "Select Front Image" at bounding box center [0, 0] width 0 height 0
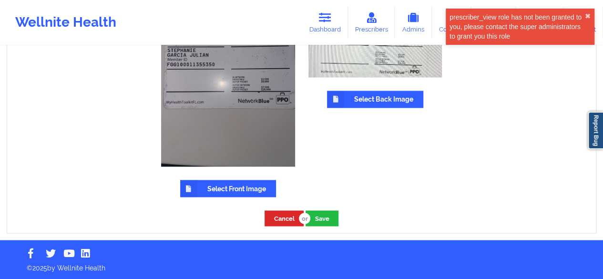
click at [399, 108] on div "Required Select Back Image" at bounding box center [375, 92] width 147 height 222
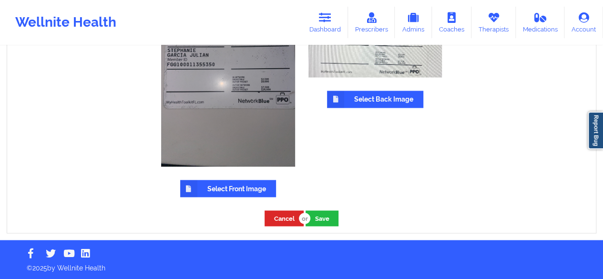
click at [393, 101] on label "Select Back Image" at bounding box center [375, 99] width 96 height 17
click at [0, 0] on input "Select Back Image" at bounding box center [0, 0] width 0 height 0
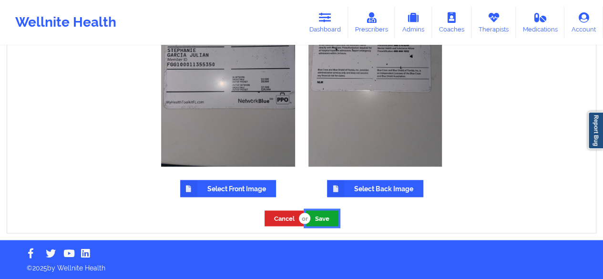
click at [328, 217] on button "Save" at bounding box center [322, 218] width 33 height 16
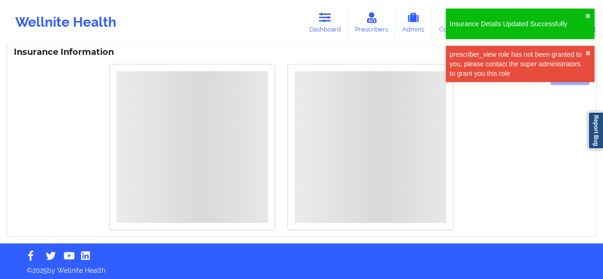
scroll to position [702, 0]
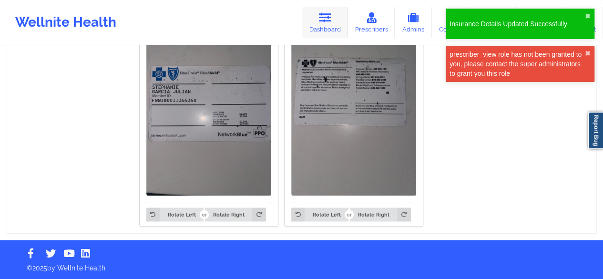
click at [334, 22] on link "Dashboard" at bounding box center [325, 22] width 46 height 31
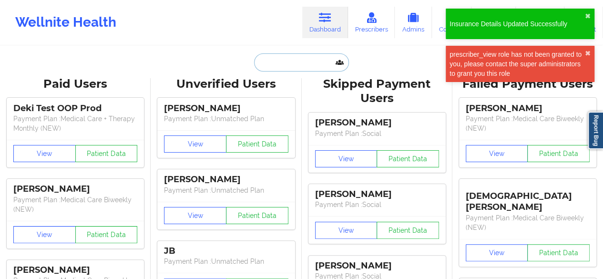
click at [307, 64] on input "text" at bounding box center [301, 62] width 94 height 18
paste input "hoyt.christy@yahoo.com"
type input "hoyt.christy@yahoo.com"
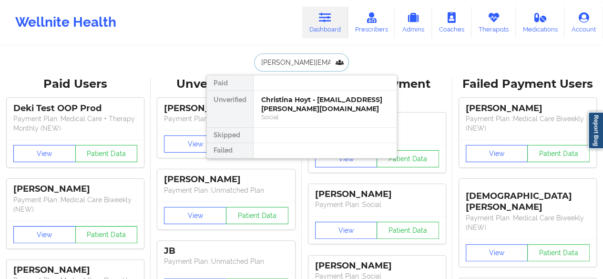
click at [307, 100] on div "Christina Hoyt - hoyt.christy@yahoo.com" at bounding box center [325, 104] width 128 height 18
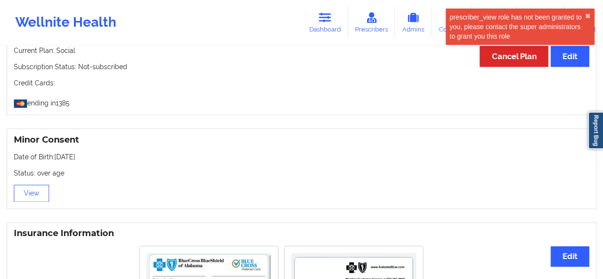
scroll to position [677, 0]
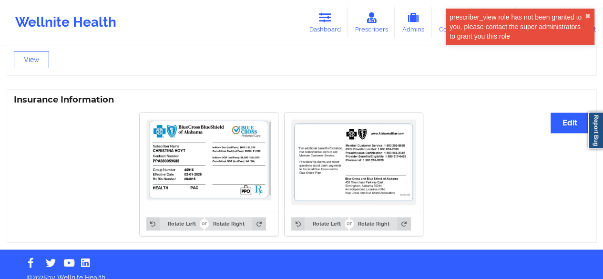
click at [329, 24] on link "Dashboard" at bounding box center [325, 22] width 46 height 31
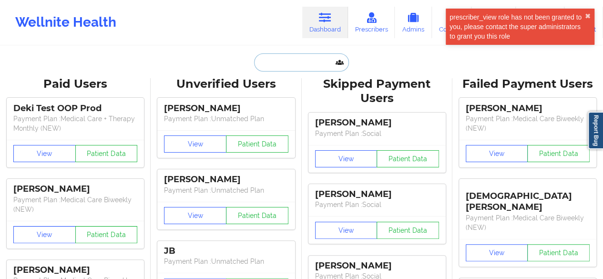
click at [318, 57] on input "text" at bounding box center [301, 62] width 94 height 18
paste input "[EMAIL_ADDRESS][DOMAIN_NAME]"
type input "[EMAIL_ADDRESS][DOMAIN_NAME]"
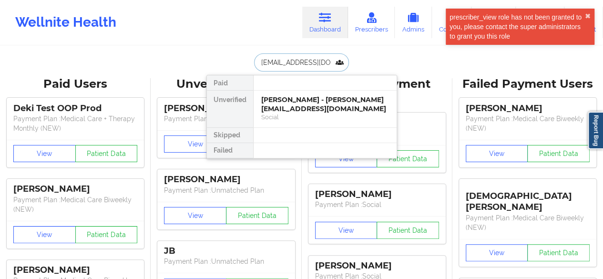
click at [304, 113] on div "Social" at bounding box center [325, 117] width 128 height 8
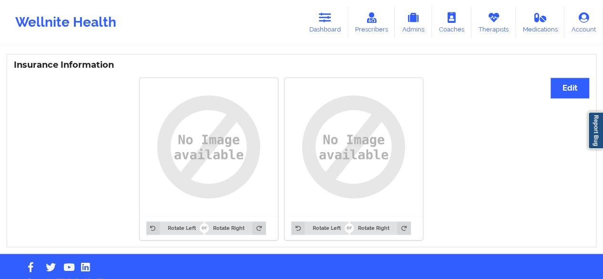
scroll to position [660, 0]
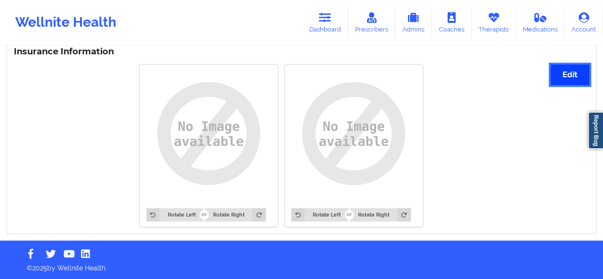
click at [564, 70] on button "Edit" at bounding box center [570, 74] width 39 height 20
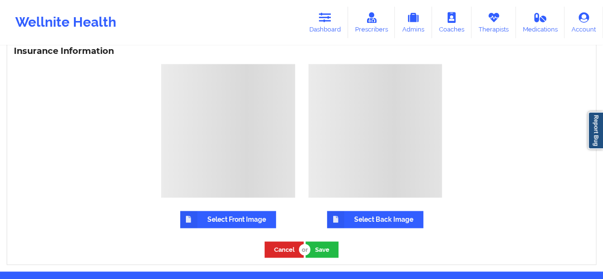
click at [225, 218] on label "Select Front Image" at bounding box center [228, 219] width 96 height 17
click at [0, 0] on input "Select Front Image" at bounding box center [0, 0] width 0 height 0
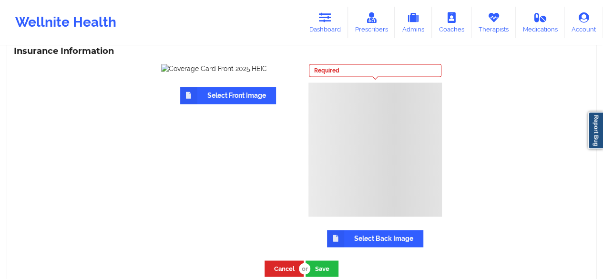
click at [367, 232] on label "Select Back Image" at bounding box center [375, 238] width 96 height 17
click at [0, 0] on input "Select Back Image" at bounding box center [0, 0] width 0 height 0
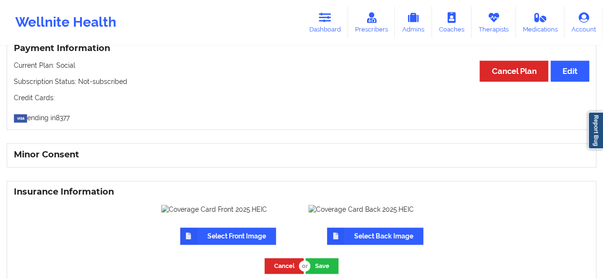
scroll to position [567, 0]
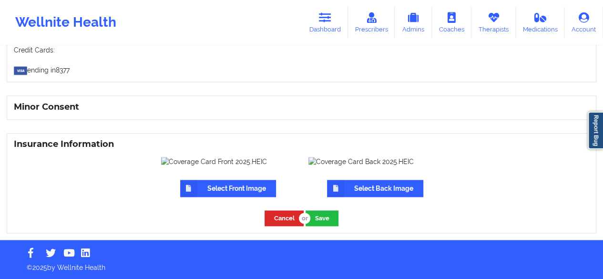
click at [263, 158] on img at bounding box center [228, 162] width 134 height 10
click at [254, 160] on img at bounding box center [228, 162] width 134 height 10
click at [277, 214] on button "Cancel" at bounding box center [284, 218] width 39 height 16
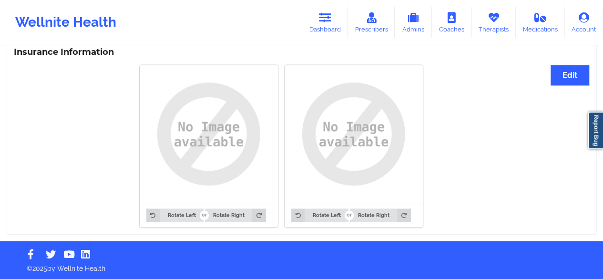
scroll to position [660, 0]
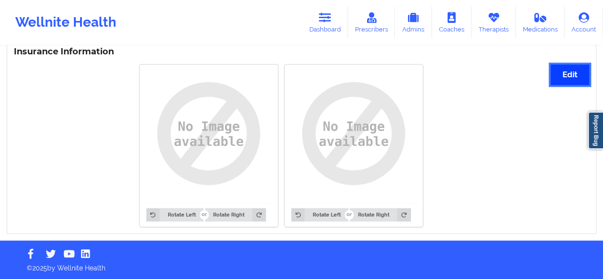
click at [565, 76] on button "Edit" at bounding box center [570, 74] width 39 height 20
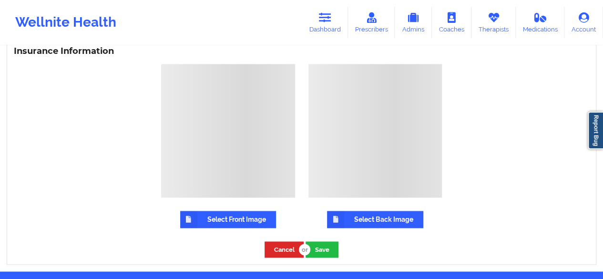
click at [252, 134] on div at bounding box center [228, 131] width 134 height 134
click at [222, 219] on label "Select Front Image" at bounding box center [228, 219] width 96 height 17
click at [0, 0] on input "Select Front Image" at bounding box center [0, 0] width 0 height 0
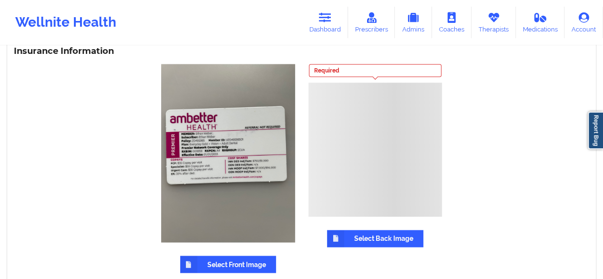
click at [364, 236] on label "Select Back Image" at bounding box center [375, 238] width 96 height 17
click at [0, 0] on input "Select Back Image" at bounding box center [0, 0] width 0 height 0
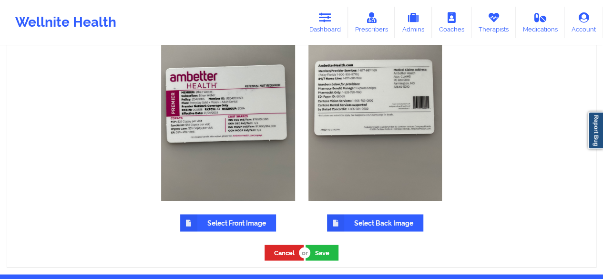
scroll to position [737, 0]
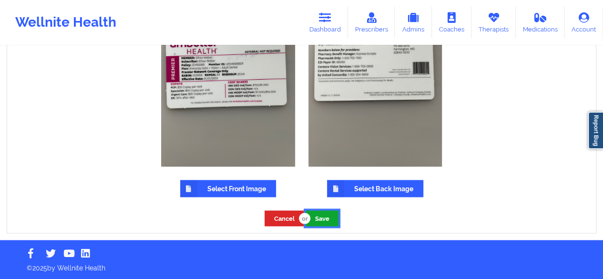
click at [323, 223] on button "Save" at bounding box center [322, 218] width 33 height 16
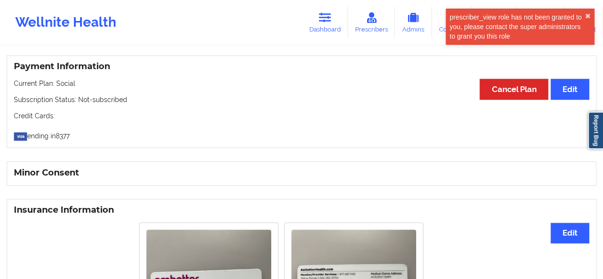
scroll to position [572, 0]
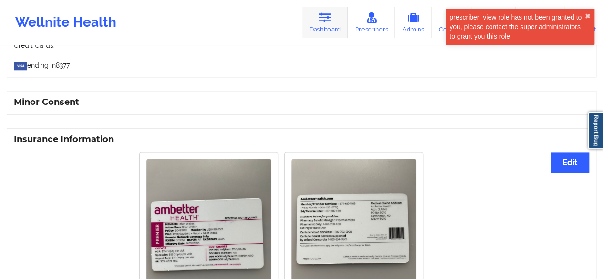
click at [327, 25] on link "Dashboard" at bounding box center [325, 22] width 46 height 31
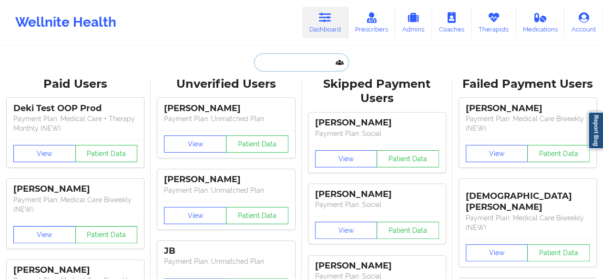
click at [310, 53] on input "text" at bounding box center [301, 62] width 94 height 18
paste input "[EMAIL_ADDRESS][DOMAIN_NAME]"
type input "[EMAIL_ADDRESS][DOMAIN_NAME]"
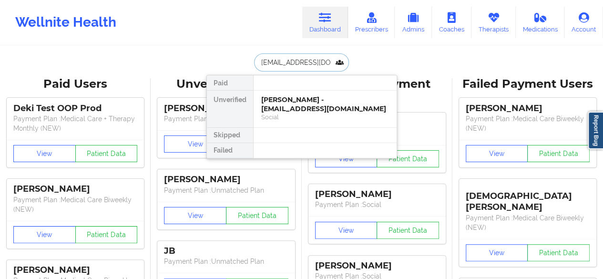
click at [302, 100] on div "[PERSON_NAME] - [EMAIL_ADDRESS][DOMAIN_NAME]" at bounding box center [325, 104] width 128 height 18
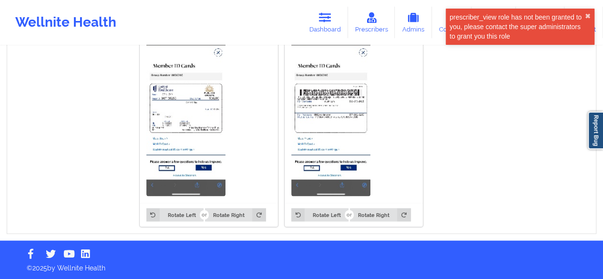
scroll to position [612, 0]
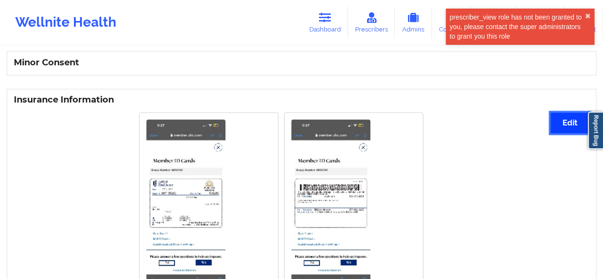
click at [569, 123] on button "Edit" at bounding box center [570, 123] width 39 height 20
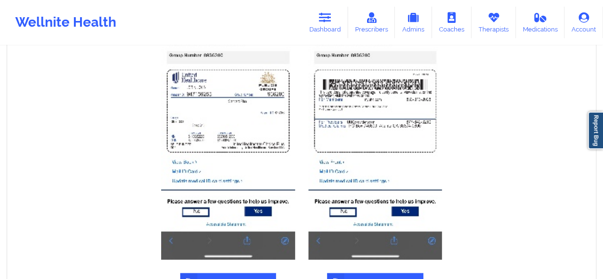
scroll to position [849, 0]
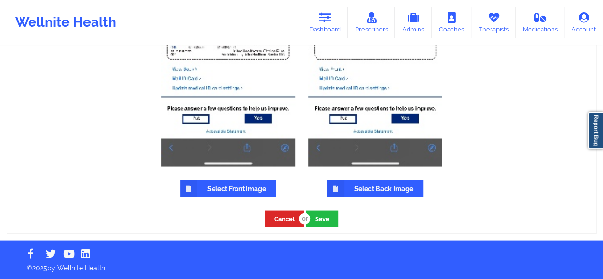
click at [219, 196] on label "Select Front Image" at bounding box center [228, 188] width 96 height 17
click at [0, 0] on input "Select Front Image" at bounding box center [0, 0] width 0 height 0
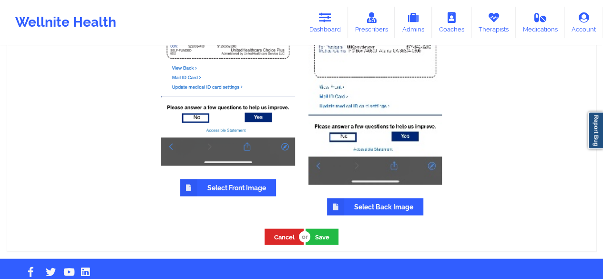
click at [369, 210] on label "Select Back Image" at bounding box center [375, 206] width 96 height 17
click at [0, 0] on input "Select Back Image" at bounding box center [0, 0] width 0 height 0
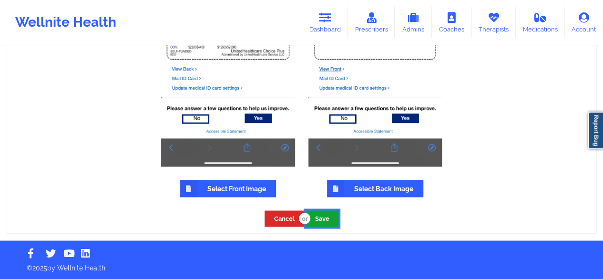
click at [329, 214] on button "Save" at bounding box center [322, 218] width 33 height 16
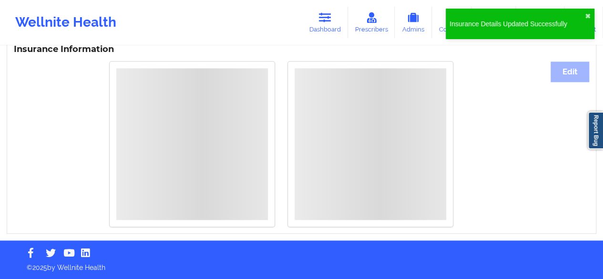
scroll to position [513, 0]
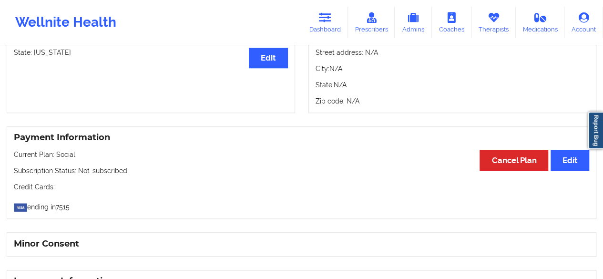
scroll to position [282, 0]
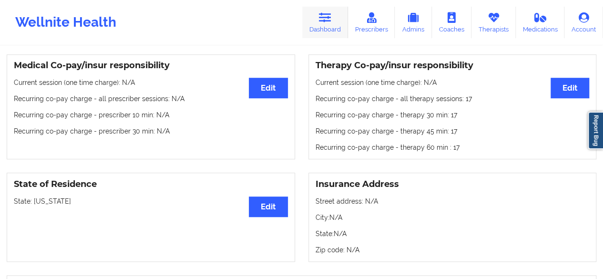
click at [334, 22] on link "Dashboard" at bounding box center [325, 22] width 46 height 31
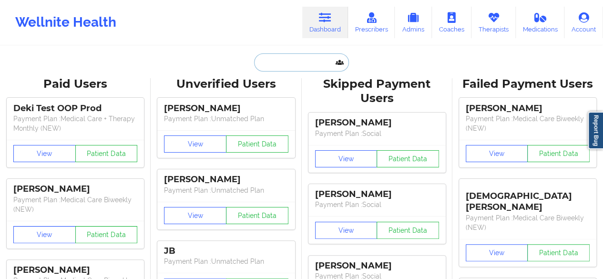
click at [309, 67] on input "text" at bounding box center [301, 62] width 94 height 18
paste input "[EMAIL_ADDRESS][DOMAIN_NAME]"
type input "[EMAIL_ADDRESS][DOMAIN_NAME]"
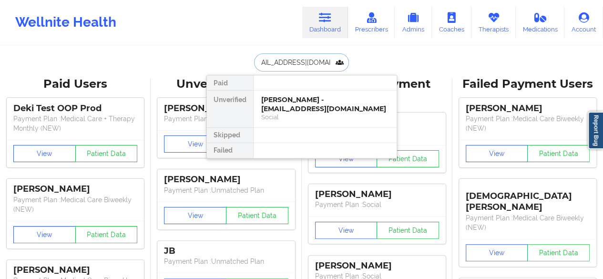
click at [309, 102] on div "[PERSON_NAME] - [EMAIL_ADDRESS][DOMAIN_NAME]" at bounding box center [325, 104] width 128 height 18
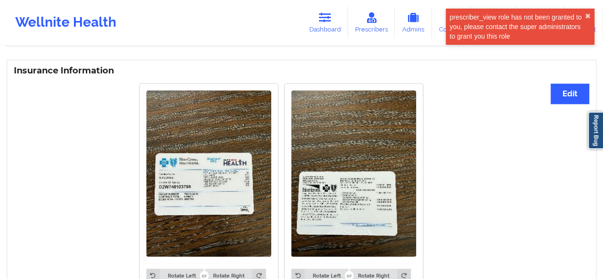
scroll to position [663, 0]
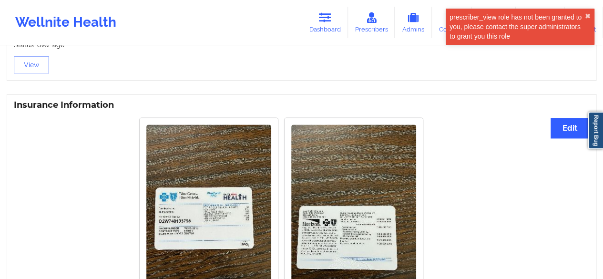
click at [548, 133] on div "Insurance Information Edit Rotate Left Rotate Right Rotate Left Rotate Right" at bounding box center [302, 211] width 590 height 235
click at [565, 128] on button "Edit" at bounding box center [570, 128] width 39 height 20
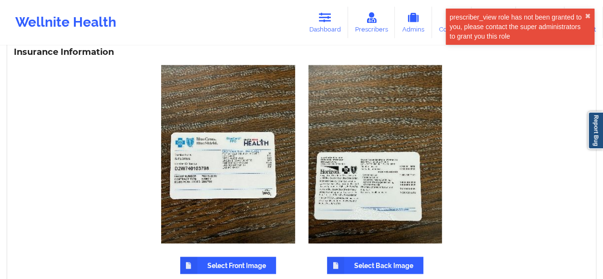
scroll to position [793, 0]
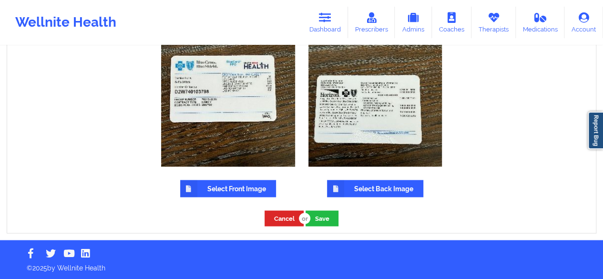
click at [215, 177] on div "Select Front Image" at bounding box center [228, 92] width 134 height 209
click at [215, 183] on label "Select Front Image" at bounding box center [228, 188] width 96 height 17
click at [0, 0] on input "Select Front Image" at bounding box center [0, 0] width 0 height 0
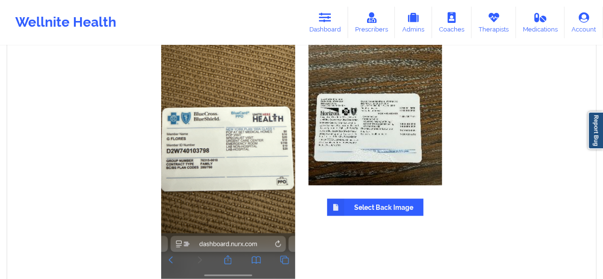
click at [377, 205] on label "Select Back Image" at bounding box center [375, 206] width 96 height 17
click at [0, 0] on input "Select Back Image" at bounding box center [0, 0] width 0 height 0
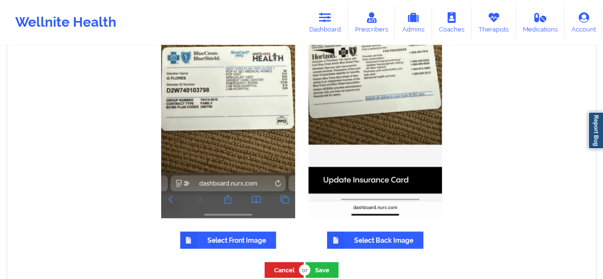
scroll to position [888, 0]
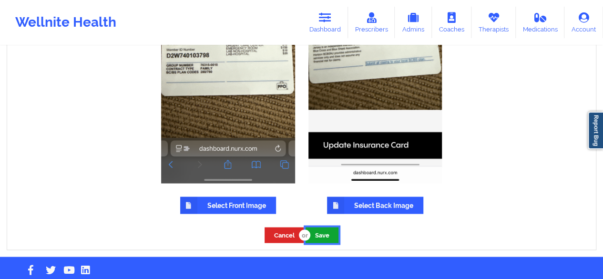
click at [328, 236] on button "Save" at bounding box center [322, 235] width 33 height 16
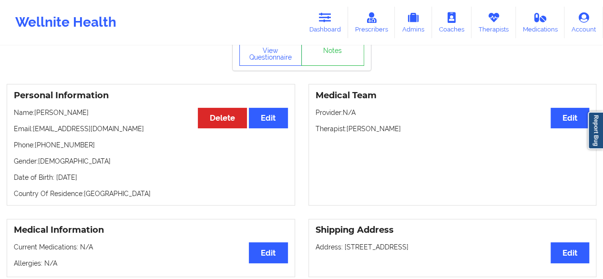
scroll to position [0, 0]
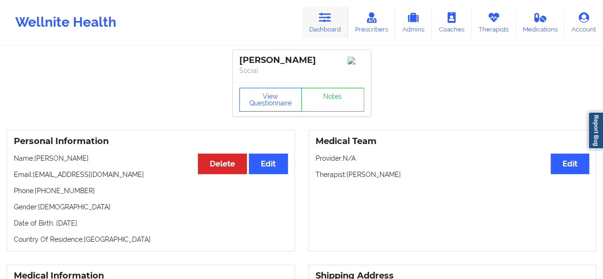
click at [319, 31] on link "Dashboard" at bounding box center [325, 22] width 46 height 31
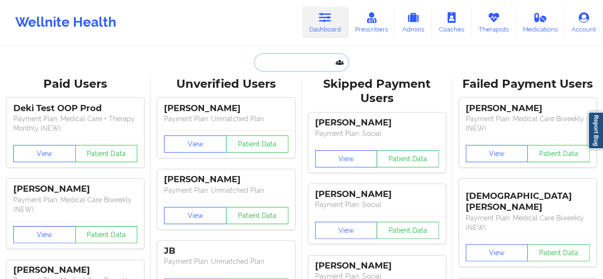
click at [300, 69] on input "text" at bounding box center [301, 62] width 94 height 18
paste input "[EMAIL_ADDRESS][DOMAIN_NAME]"
type input "[EMAIL_ADDRESS][DOMAIN_NAME]"
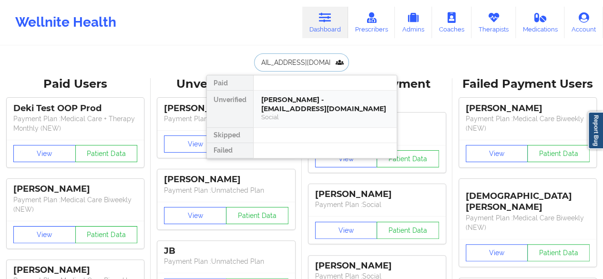
click at [301, 100] on div "[PERSON_NAME] - [EMAIL_ADDRESS][DOMAIN_NAME]" at bounding box center [325, 104] width 128 height 18
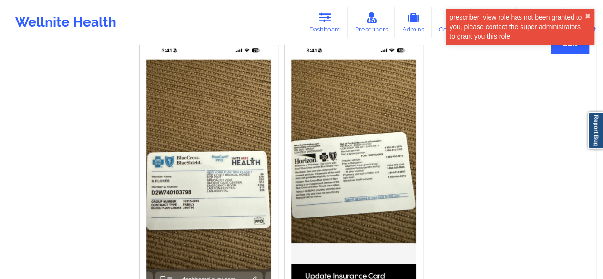
scroll to position [810, 0]
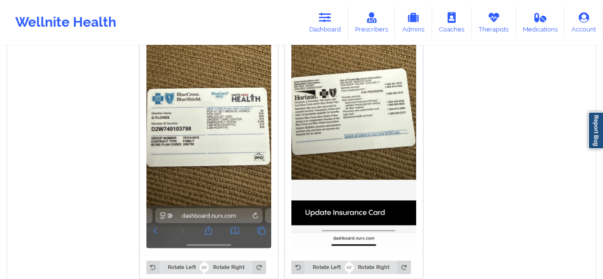
click at [301, 44] on div "Wellnite Health Dashboard Prescribers Admins Coaches Therapists Medications Acc…" at bounding box center [301, 22] width 603 height 45
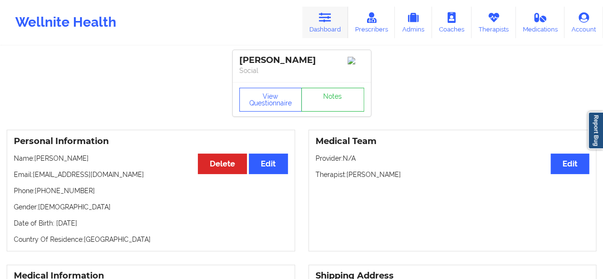
click at [321, 14] on icon at bounding box center [325, 17] width 12 height 10
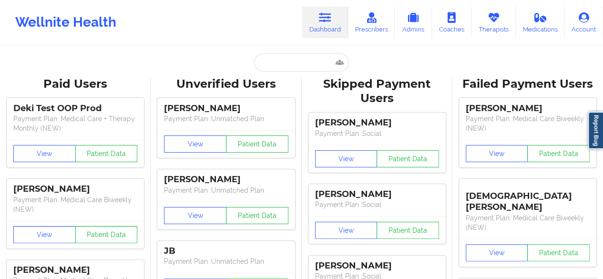
click at [320, 63] on input "text" at bounding box center [301, 62] width 94 height 18
paste input "[EMAIL_ADDRESS][DOMAIN_NAME]"
type input "[EMAIL_ADDRESS][DOMAIN_NAME]"
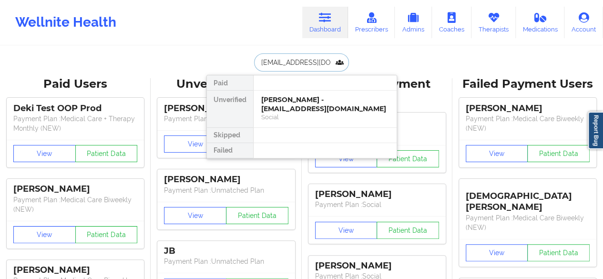
click at [308, 105] on div "[PERSON_NAME] - [EMAIL_ADDRESS][DOMAIN_NAME]" at bounding box center [325, 104] width 128 height 18
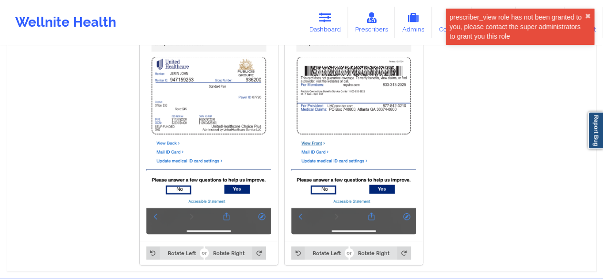
scroll to position [806, 0]
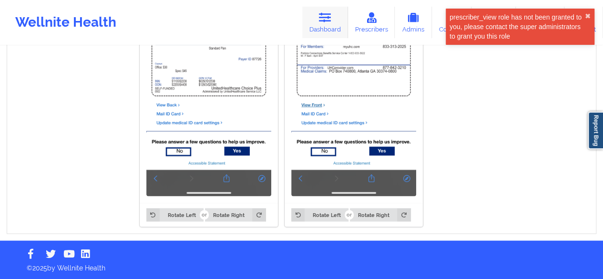
click at [311, 19] on link "Dashboard" at bounding box center [325, 22] width 46 height 31
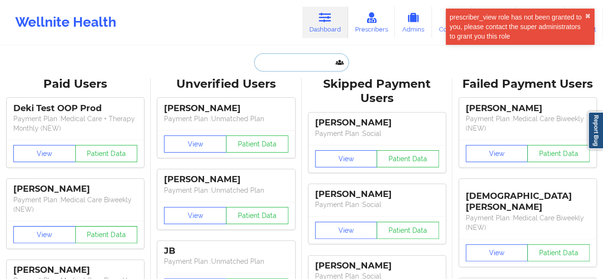
click at [300, 60] on input "text" at bounding box center [301, 62] width 94 height 18
paste input "melanyshalom10@gmail.com"
type input "melanyshalom10@gmail.com"
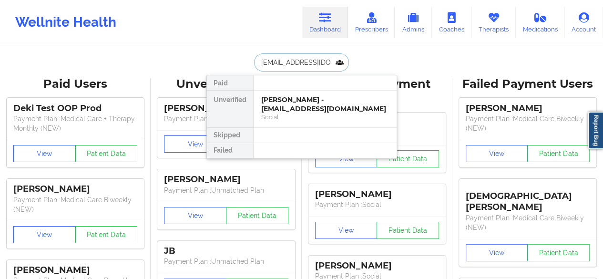
scroll to position [0, 13]
click at [308, 107] on div "Melany Pernia Blanco - melanyshalom10@gmail.com" at bounding box center [325, 104] width 128 height 18
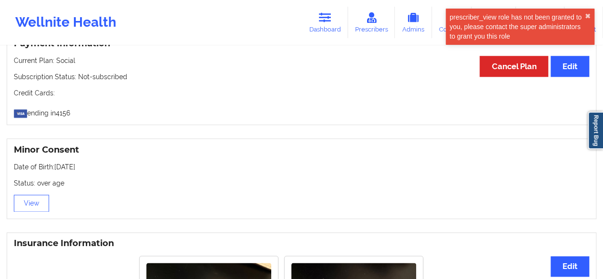
scroll to position [758, 0]
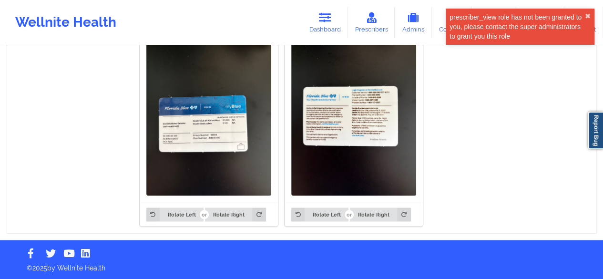
click at [187, 126] on img at bounding box center [208, 112] width 125 height 166
